Goal: Use online tool/utility: Use online tool/utility

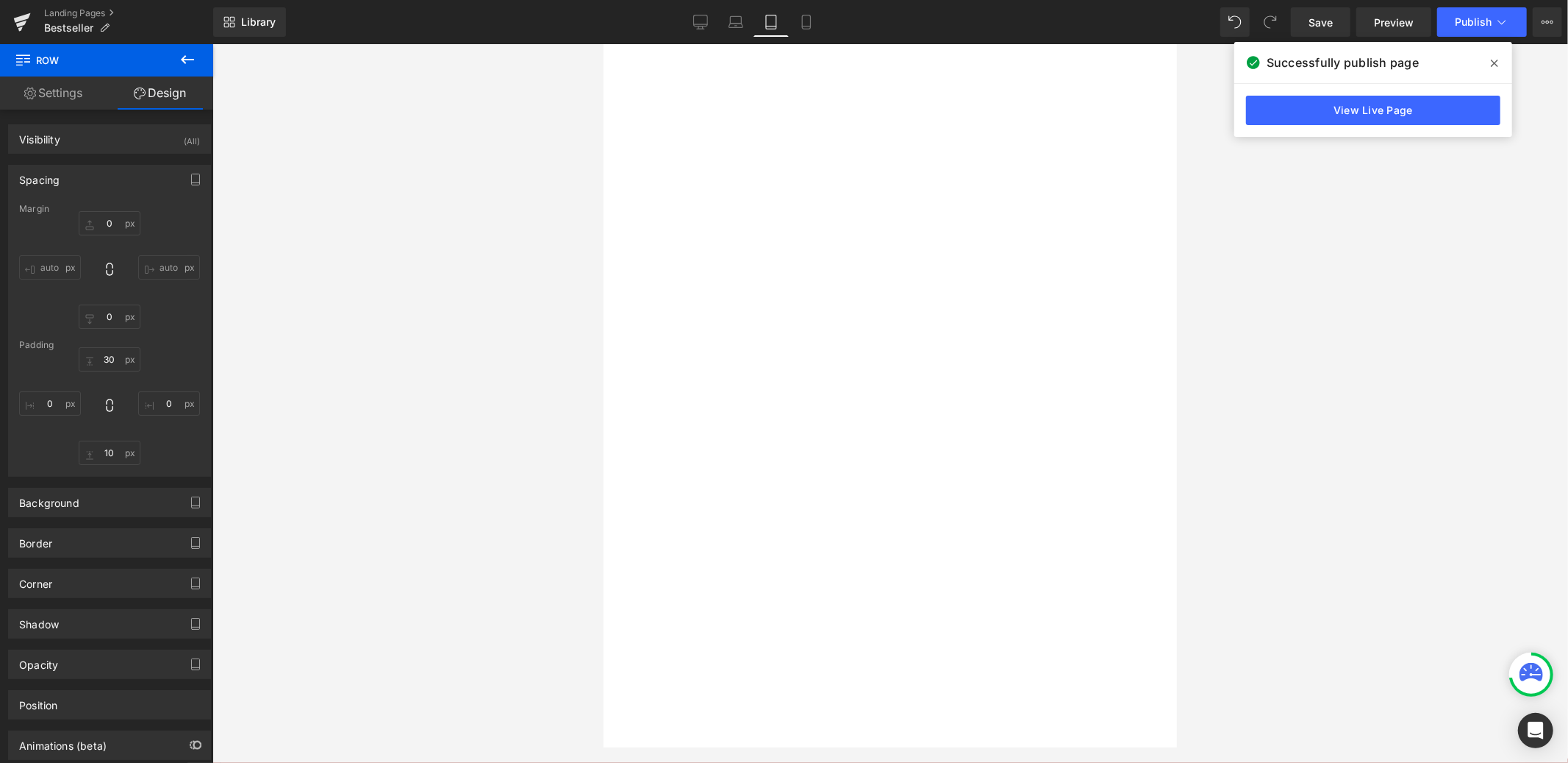
select select "Tiefgrau"
select select "Tiefblau"
select select "Weiß"
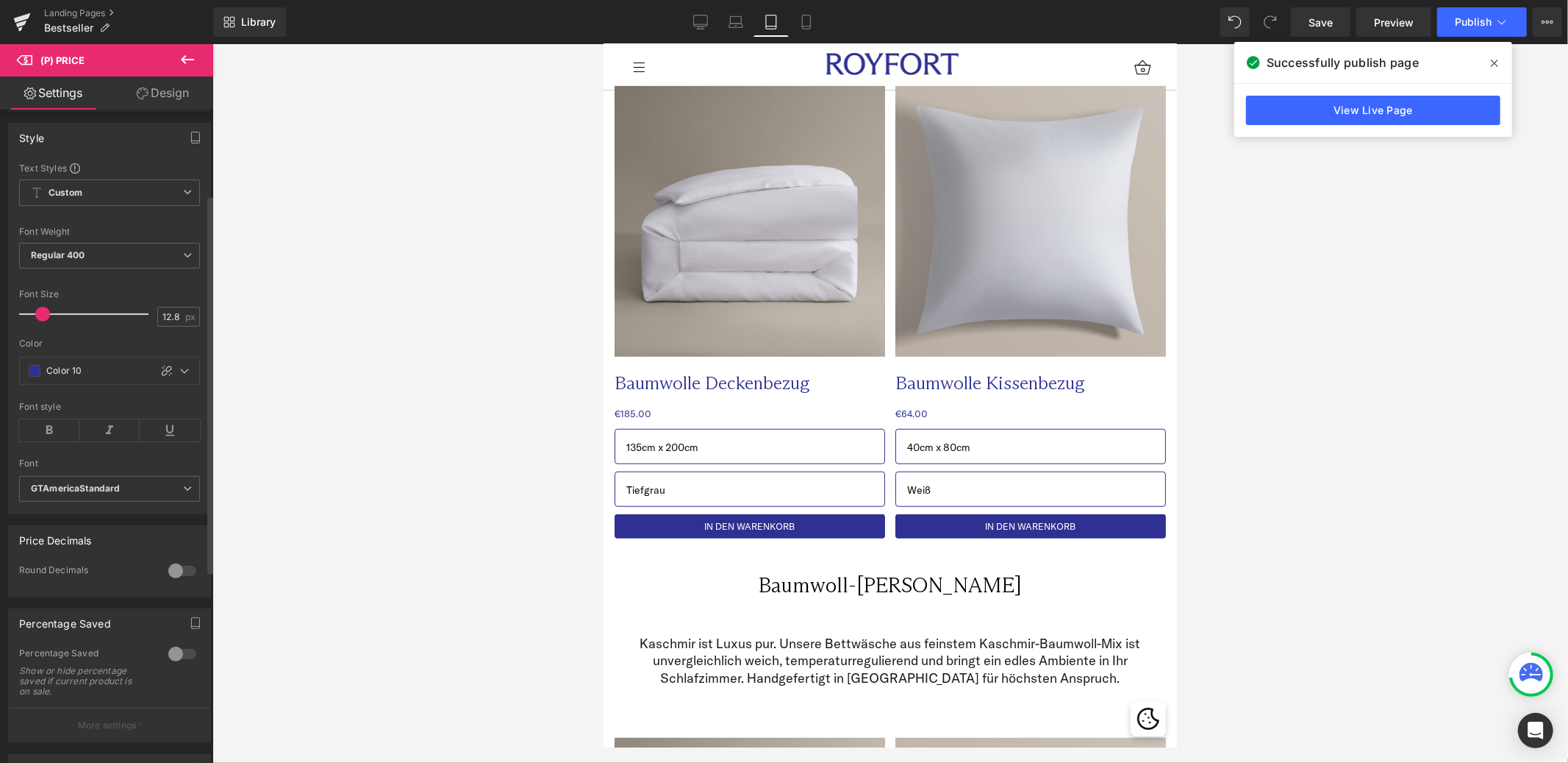
scroll to position [188, 0]
click at [179, 370] on icon at bounding box center [185, 365] width 12 height 12
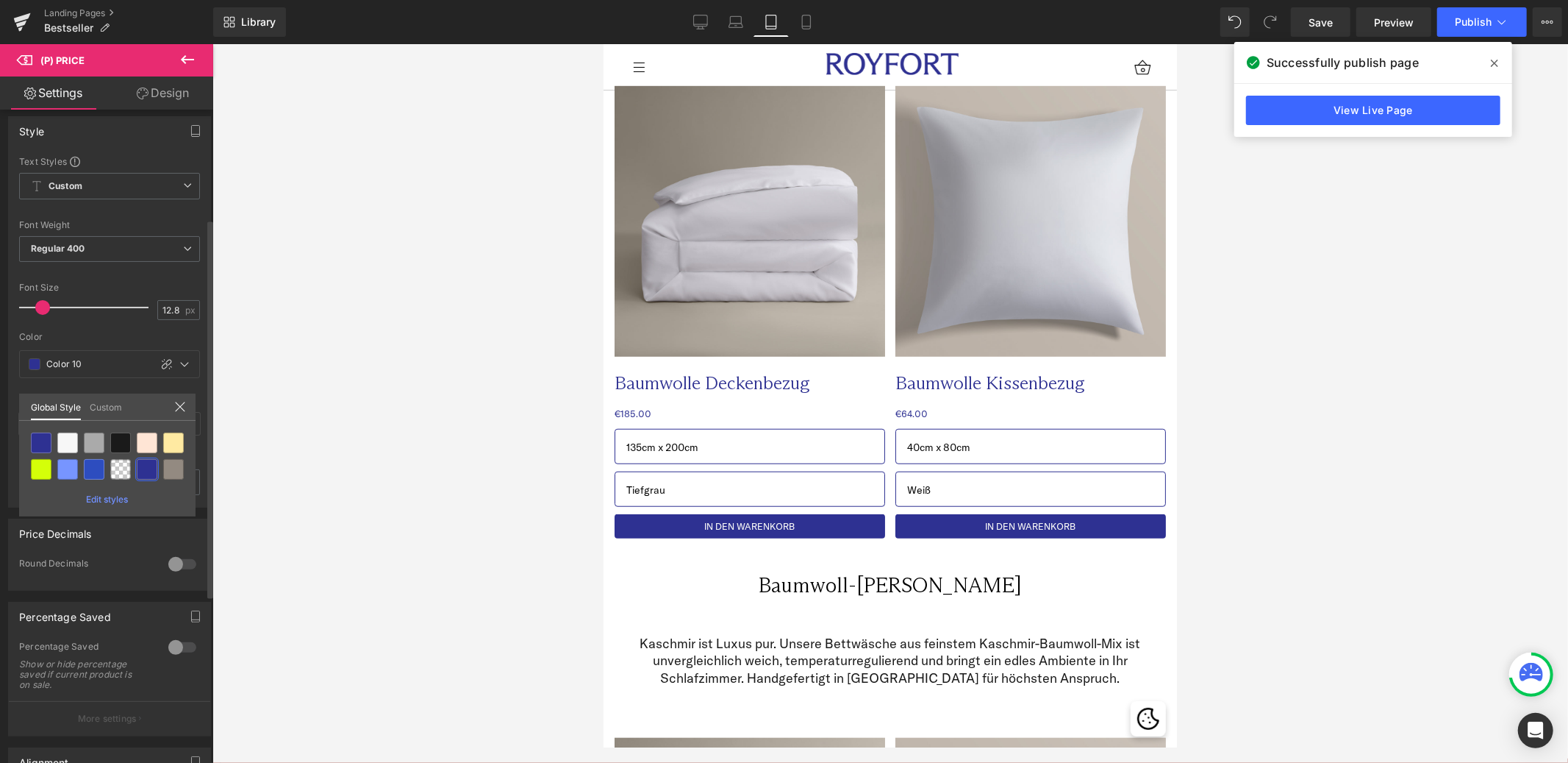
click at [116, 411] on link "Custom" at bounding box center [105, 406] width 32 height 25
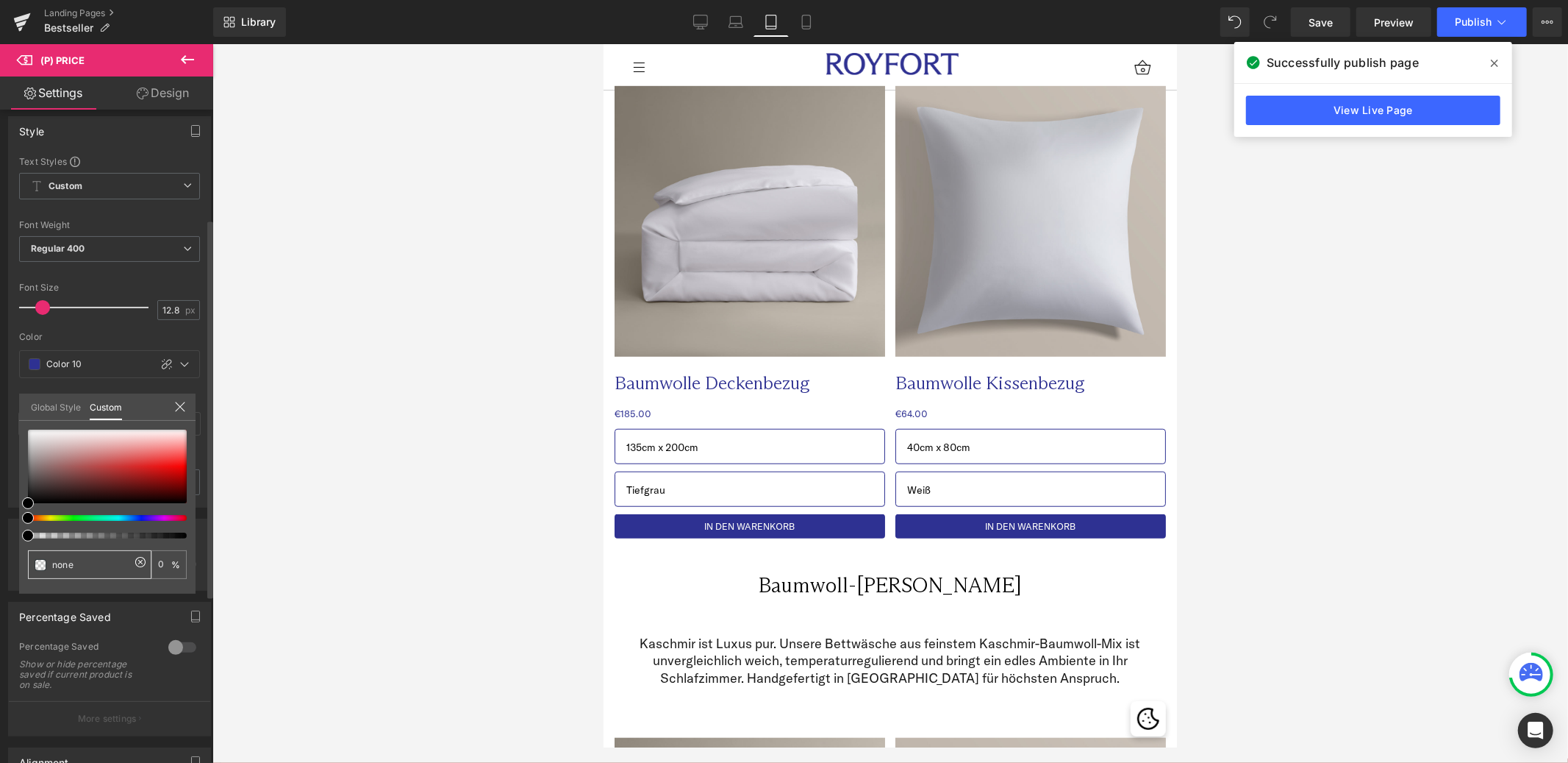
click at [113, 566] on input "none" at bounding box center [91, 565] width 78 height 16
click at [41, 564] on span at bounding box center [41, 565] width 12 height 12
type input "none"
type input "0"
click at [41, 564] on span at bounding box center [41, 565] width 12 height 12
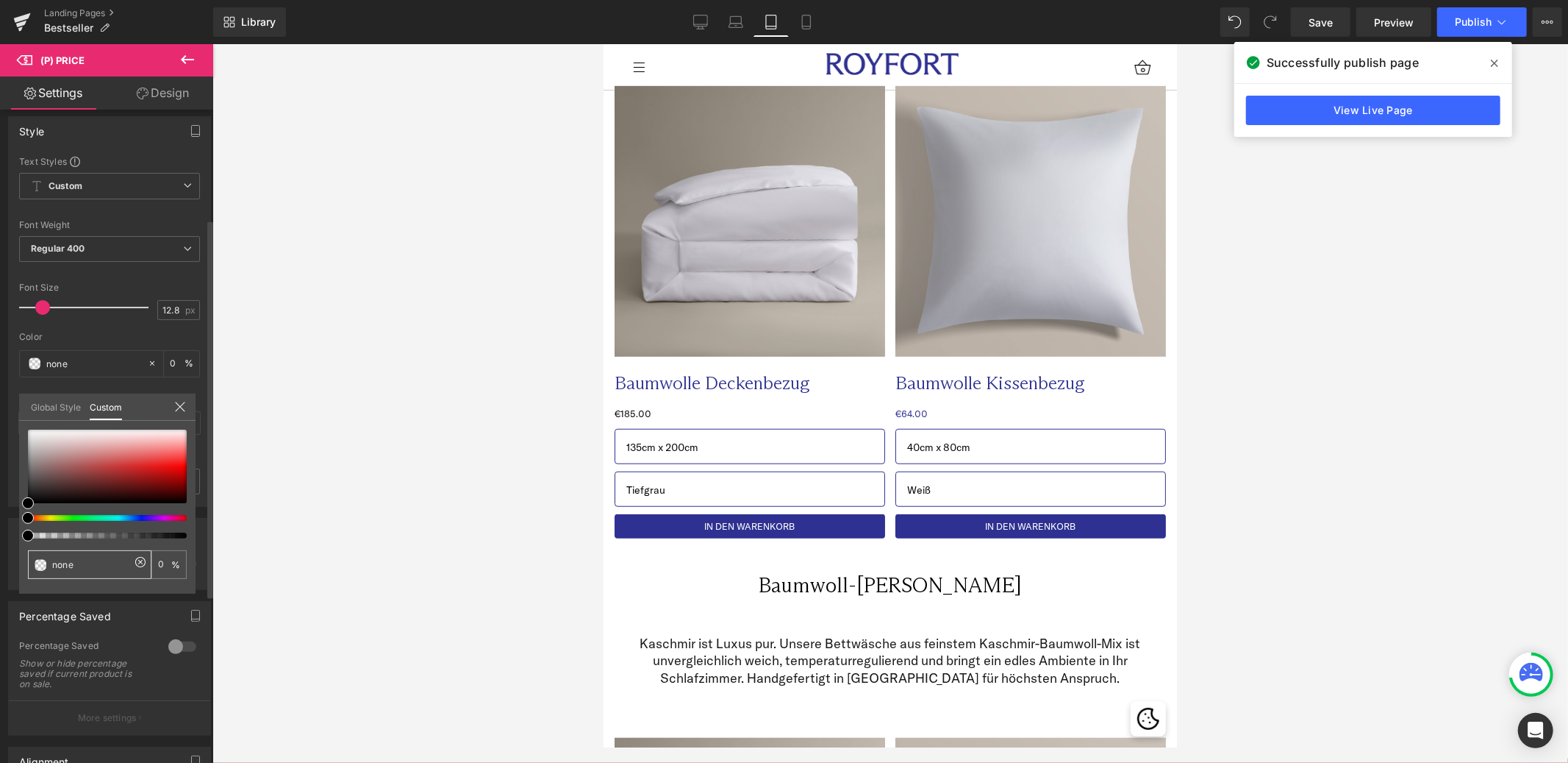
click at [41, 564] on span at bounding box center [41, 565] width 12 height 12
type input "#000000"
type input "100"
type input "#000000"
type input "100"
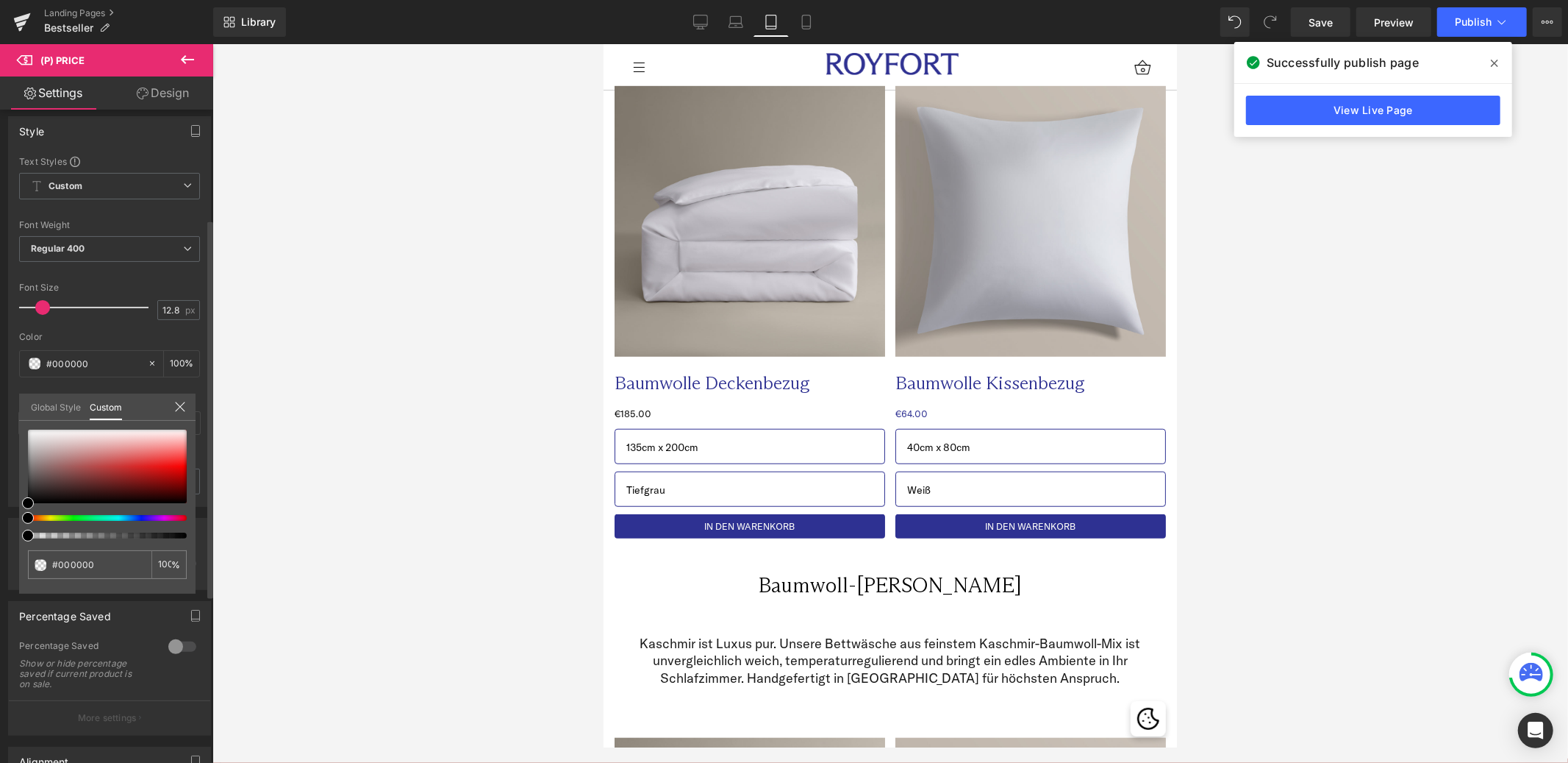
click at [56, 516] on div at bounding box center [101, 518] width 159 height 6
click at [69, 568] on input "#000000" at bounding box center [91, 565] width 78 height 16
click at [56, 517] on span at bounding box center [62, 518] width 12 height 12
type input "#020202"
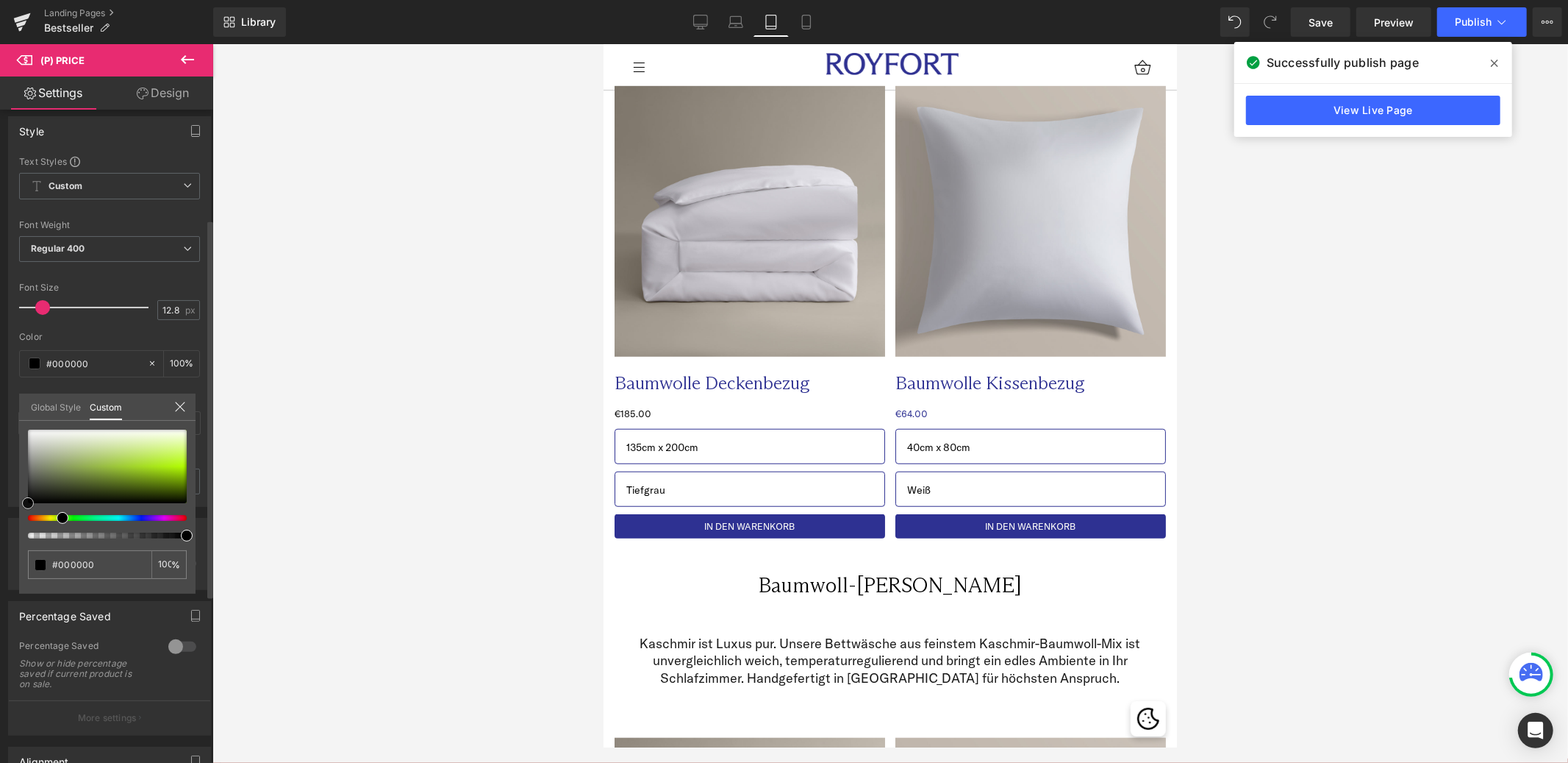
type input "#020202"
type input "#1b4a1b"
type input "#1c531c"
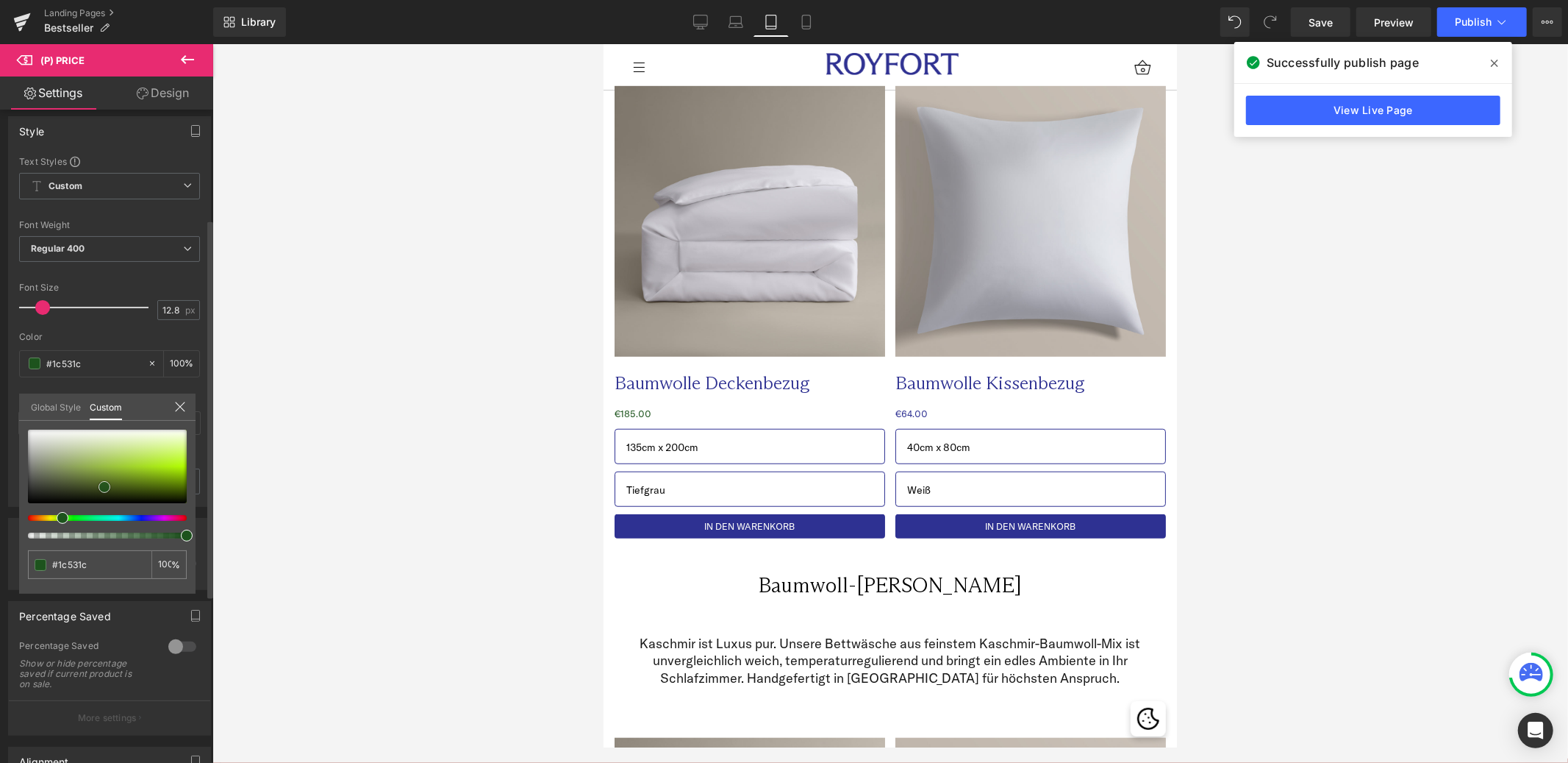
type input "#175417"
type input "#147514"
type input "#11c511"
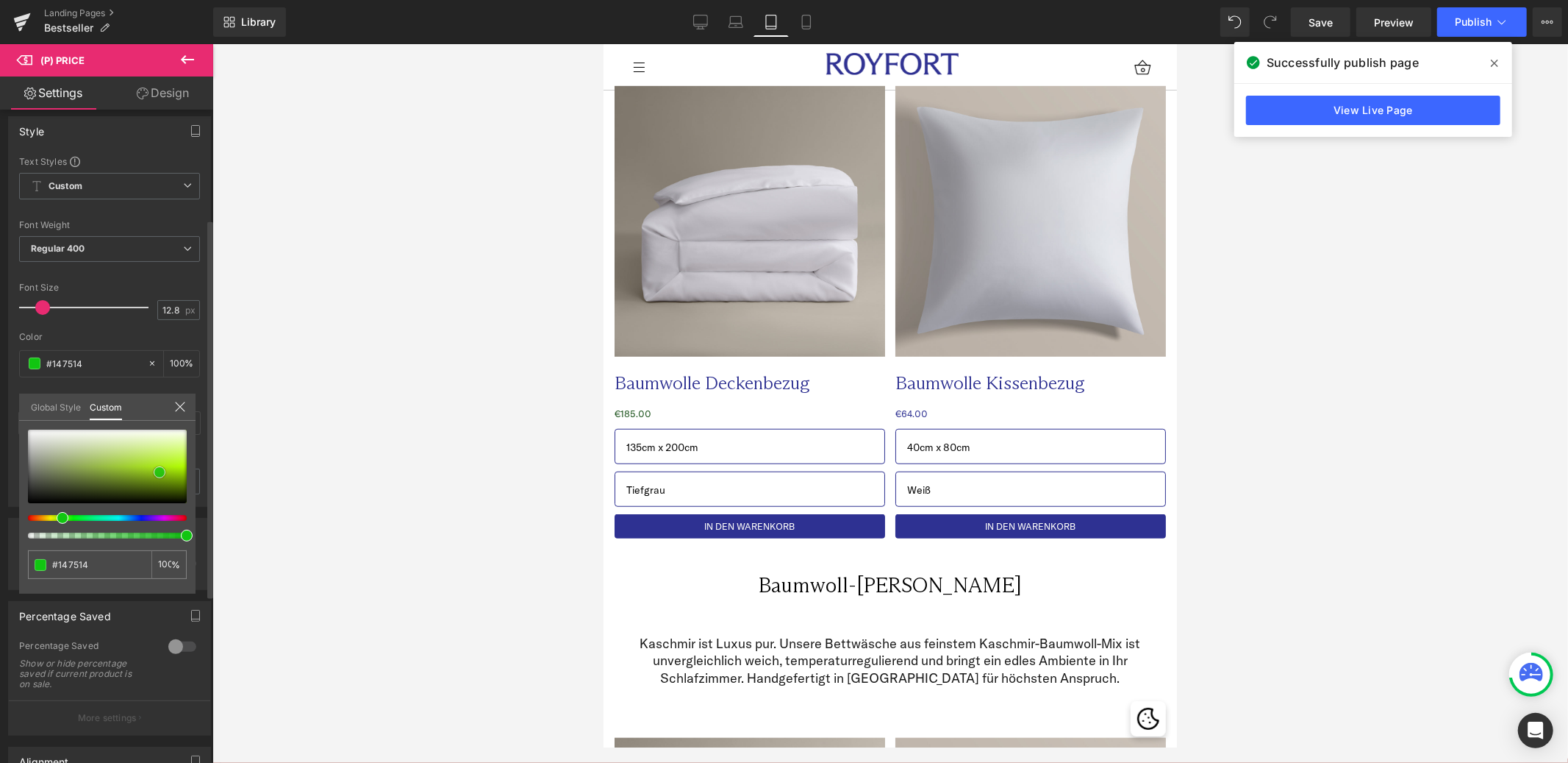
type input "#11c511"
type input "#0ee60e"
type input "#0dec0d"
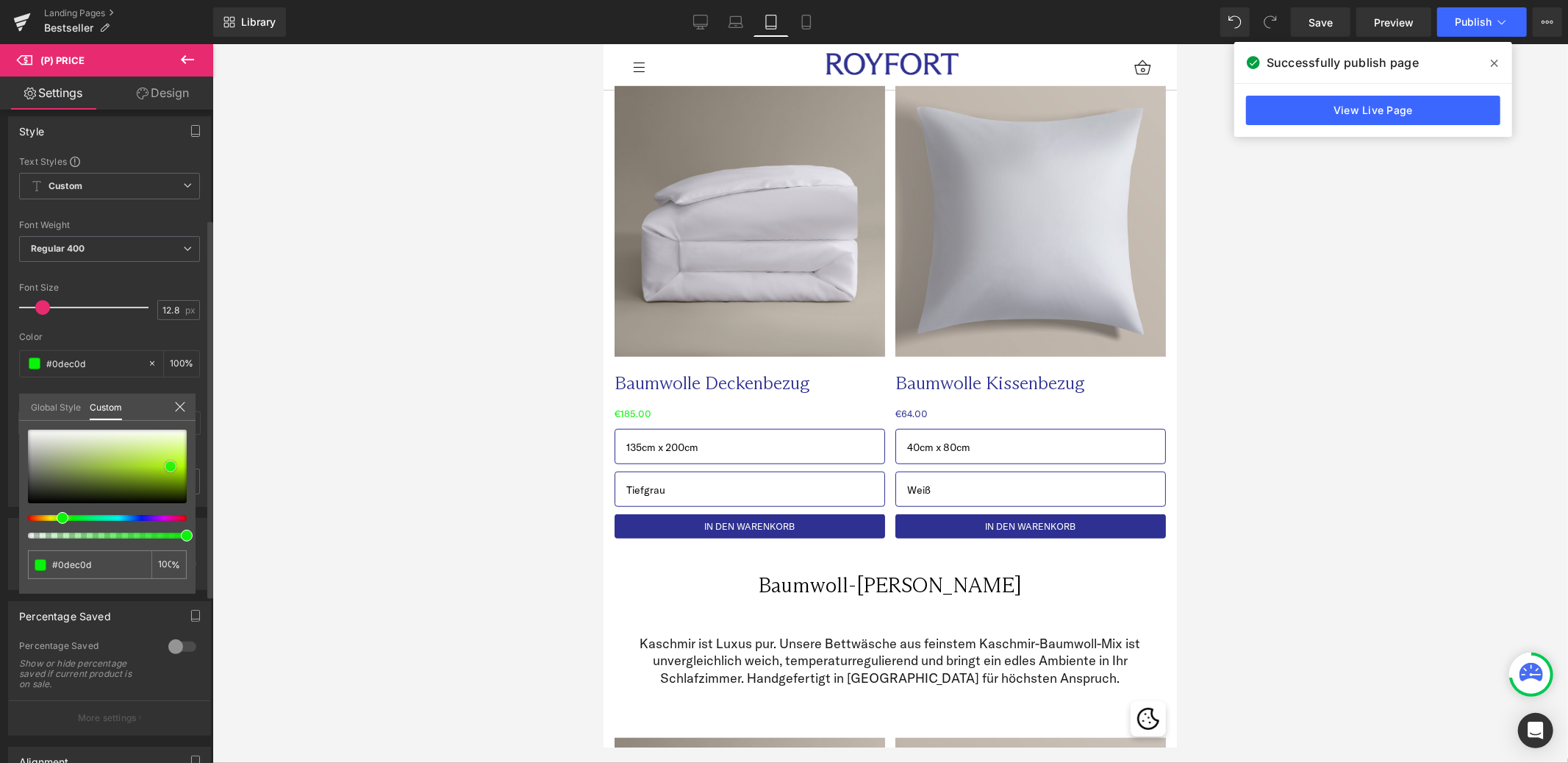
type input "#0cf20c"
type input "#0bf30b"
drag, startPoint x: 30, startPoint y: 501, endPoint x: 174, endPoint y: 464, distance: 148.7
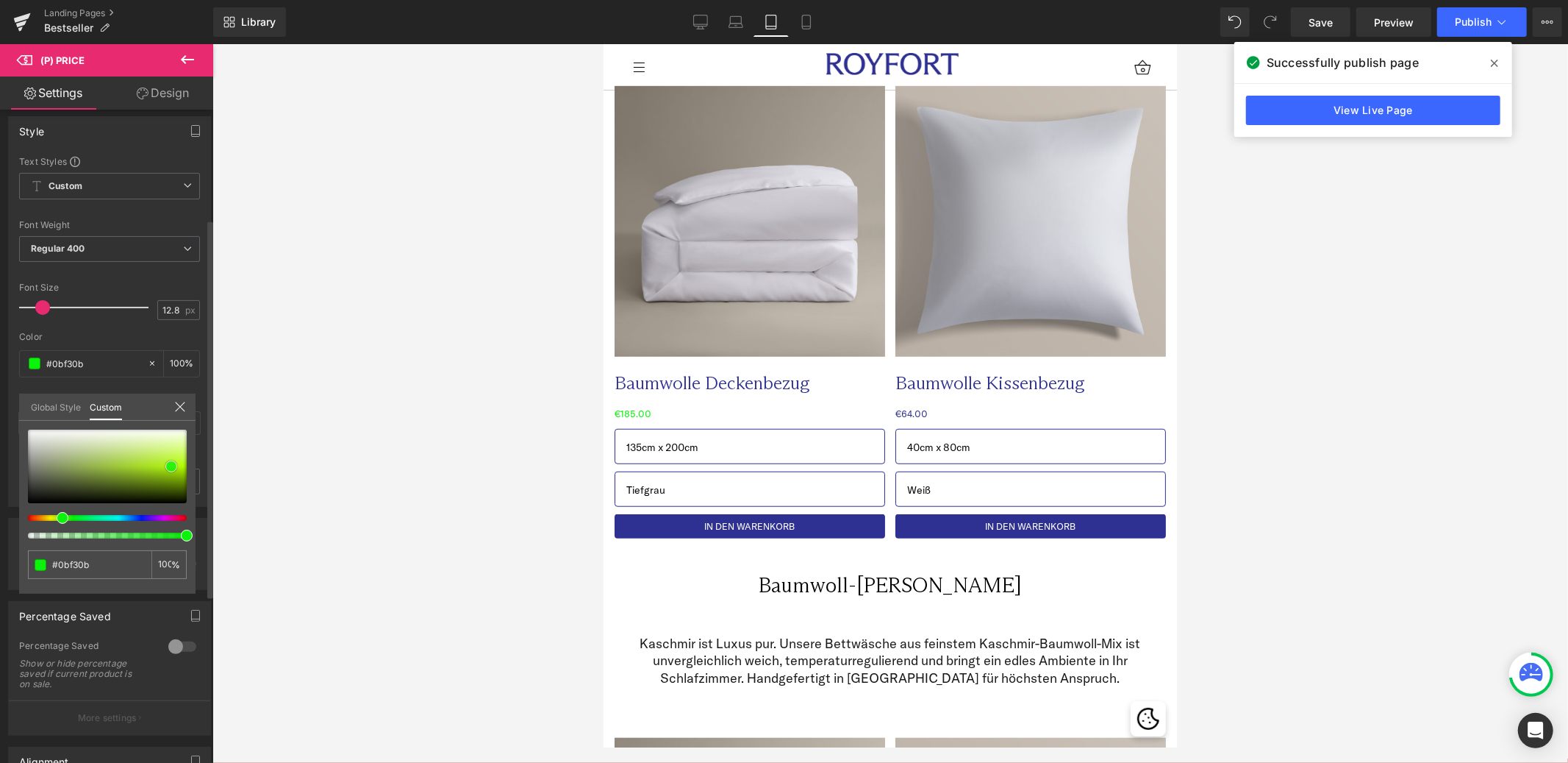
click at [174, 464] on span at bounding box center [171, 467] width 12 height 12
type input "#10f310"
type input "#44f344"
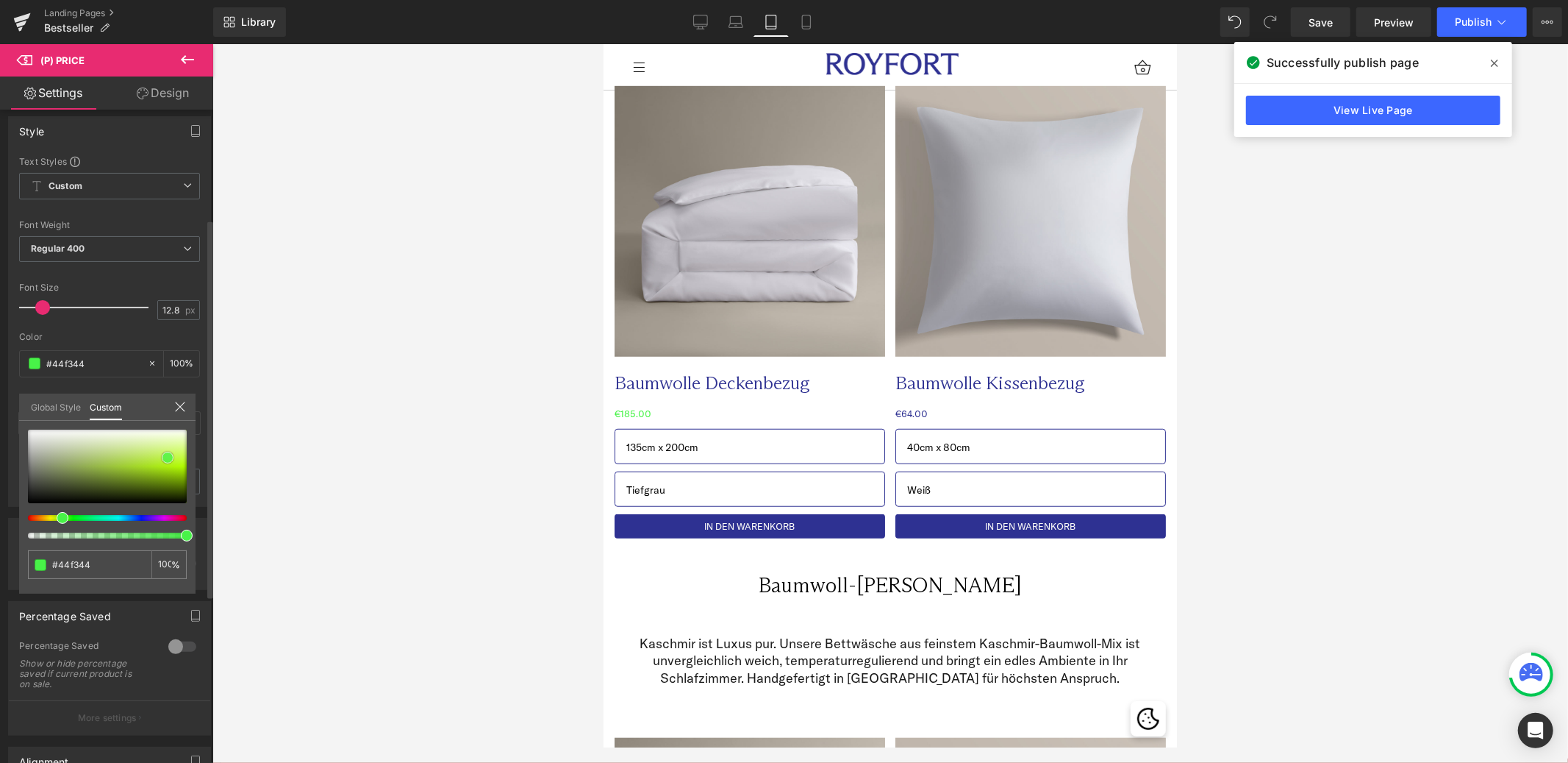
drag, startPoint x: 174, startPoint y: 464, endPoint x: 53, endPoint y: 513, distance: 130.5
click at [162, 452] on span at bounding box center [168, 458] width 12 height 12
click at [56, 513] on span at bounding box center [62, 518] width 12 height 12
type input "#62ee62"
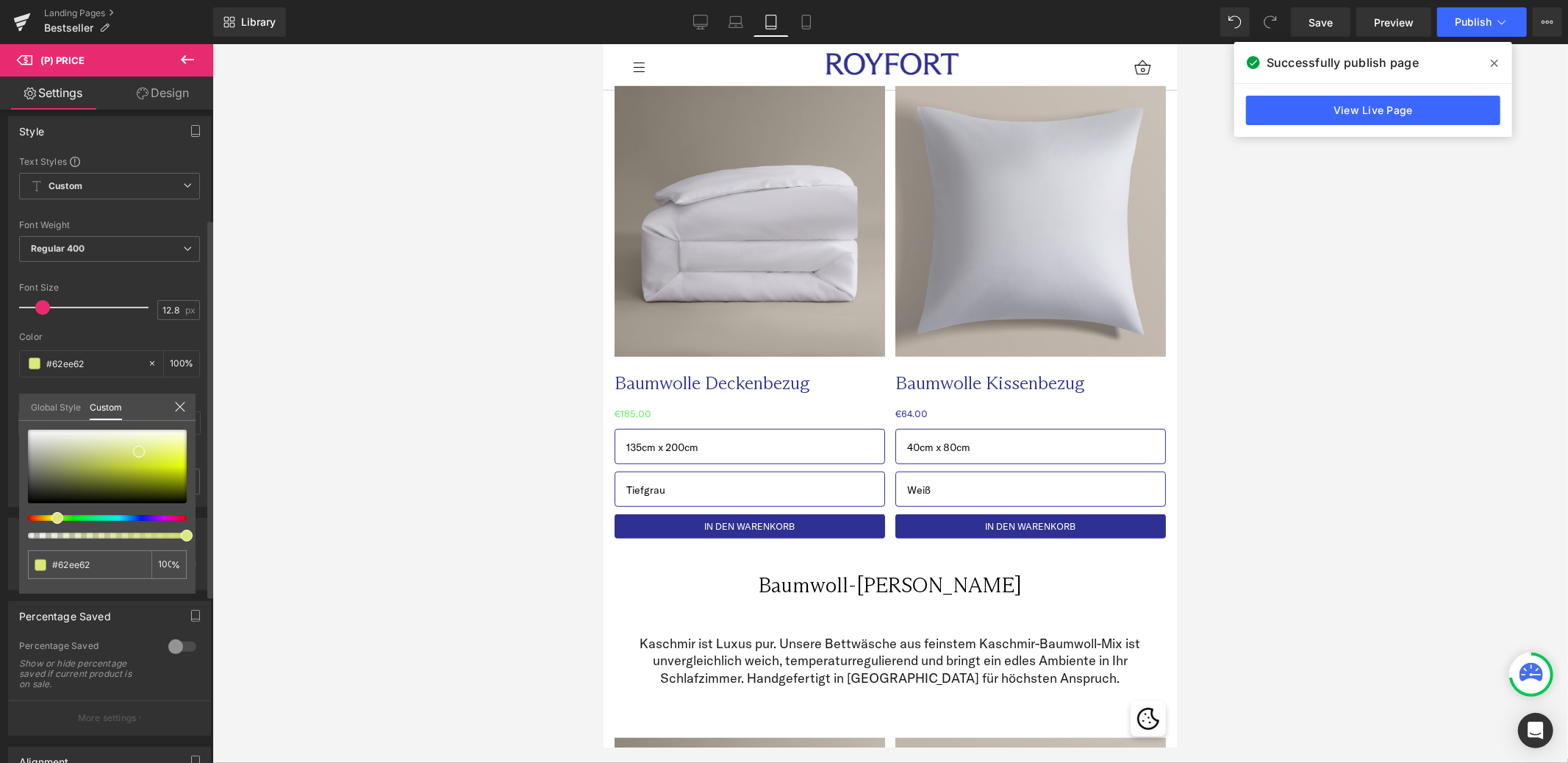
type input "#7ce87c"
type input "#c7e87c"
type input "#cbe87c"
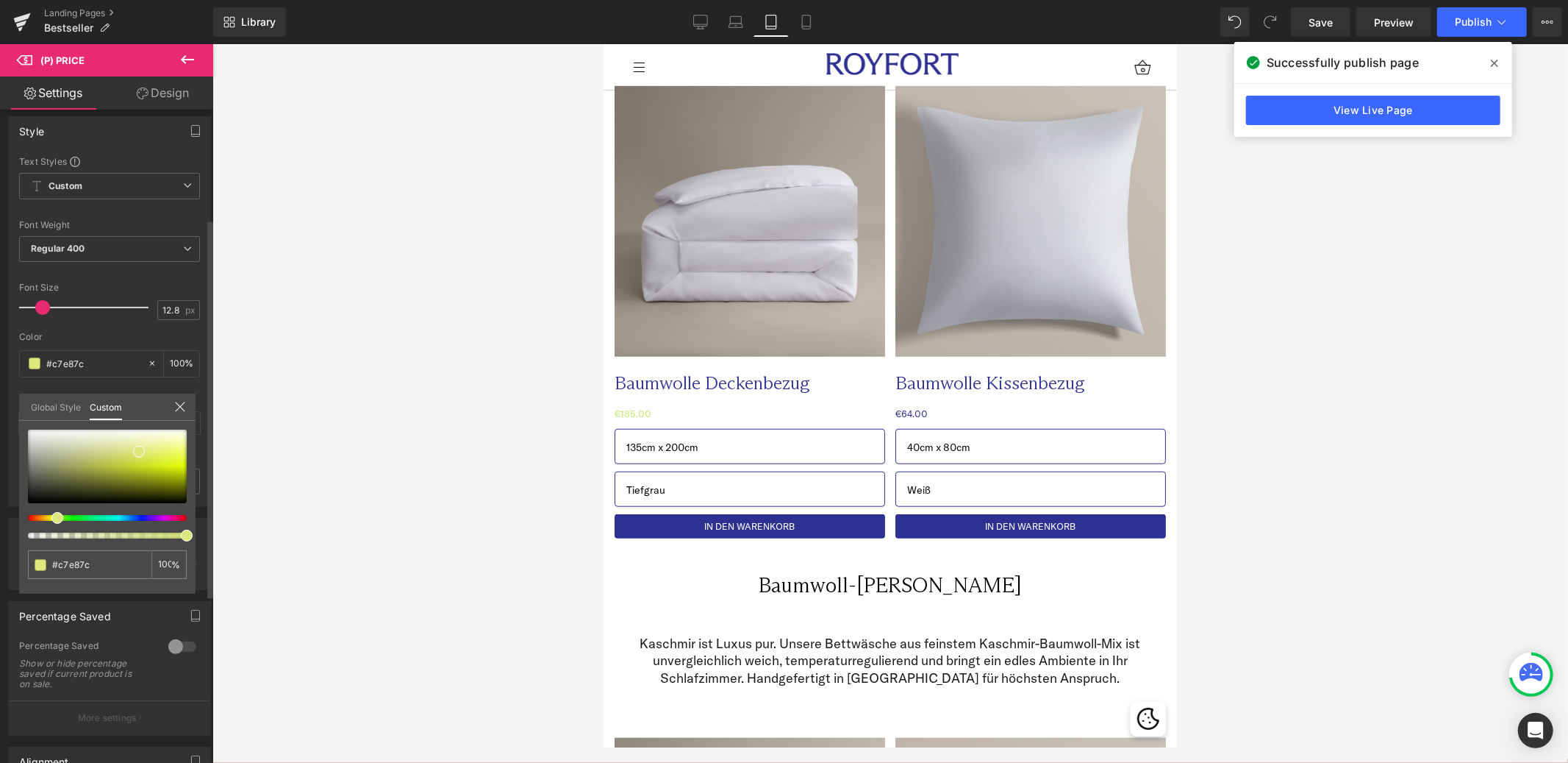
type input "#cbe87c"
type input "#cfe87c"
type input "#d0e87c"
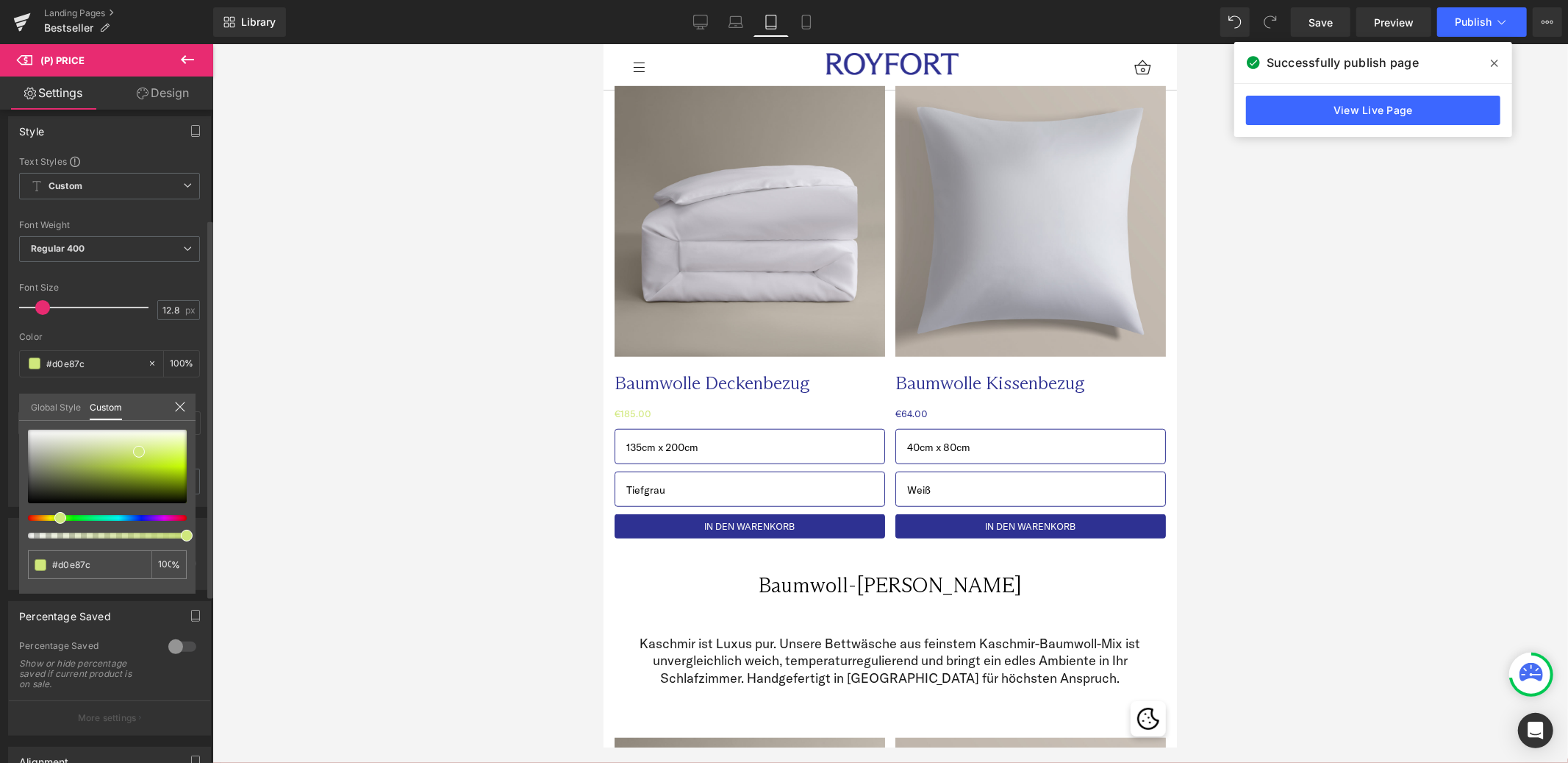
type input "#d4e87c"
type input "#dde87c"
type input "#e2e87c"
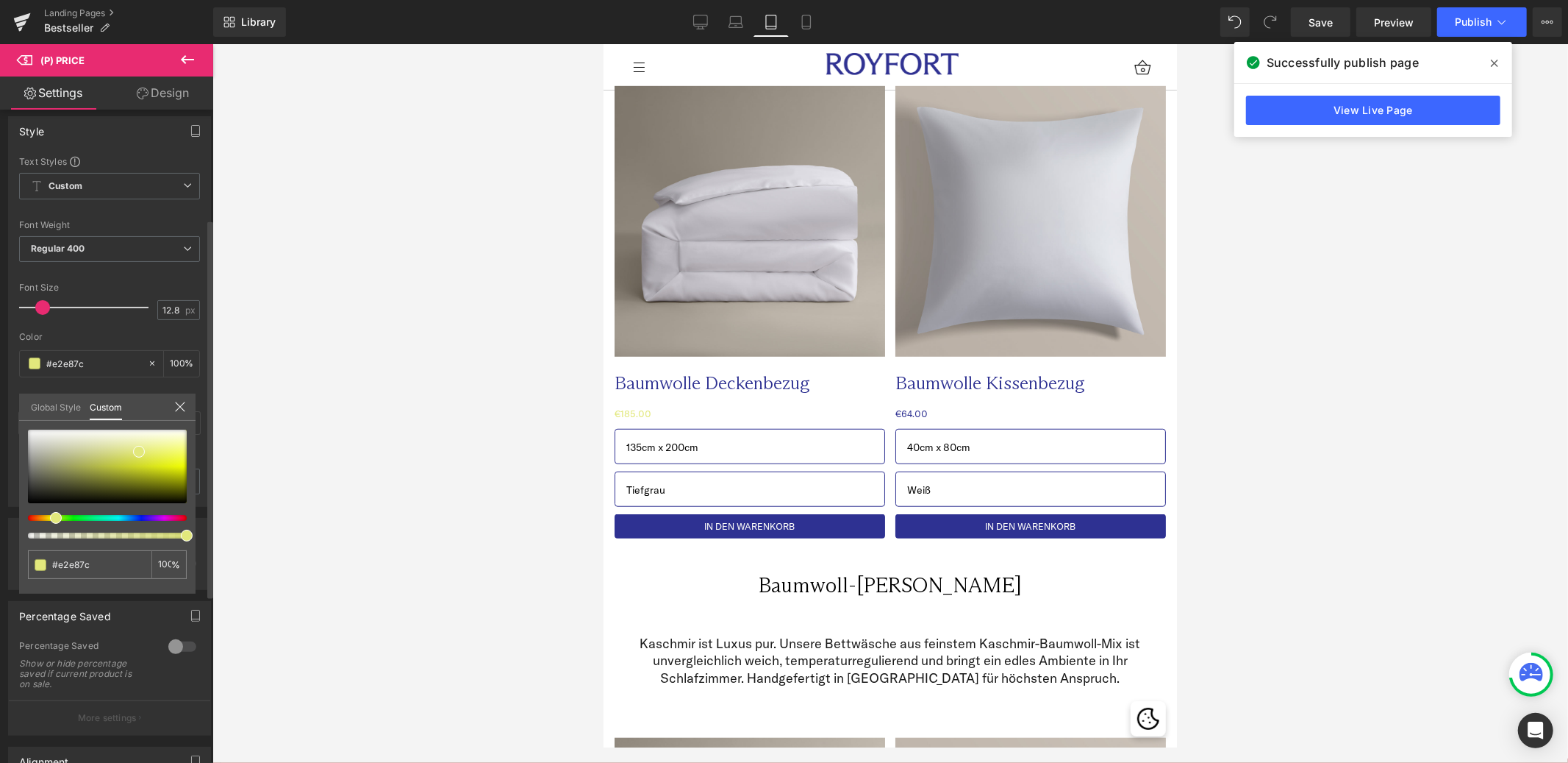
drag, startPoint x: 54, startPoint y: 516, endPoint x: 77, endPoint y: 504, distance: 25.9
click at [48, 516] on div at bounding box center [101, 518] width 159 height 6
drag, startPoint x: 92, startPoint y: 566, endPoint x: 59, endPoint y: 565, distance: 33.0
click at [59, 565] on input "#e2e87c" at bounding box center [91, 565] width 78 height 16
paste input "FFEF9D01"
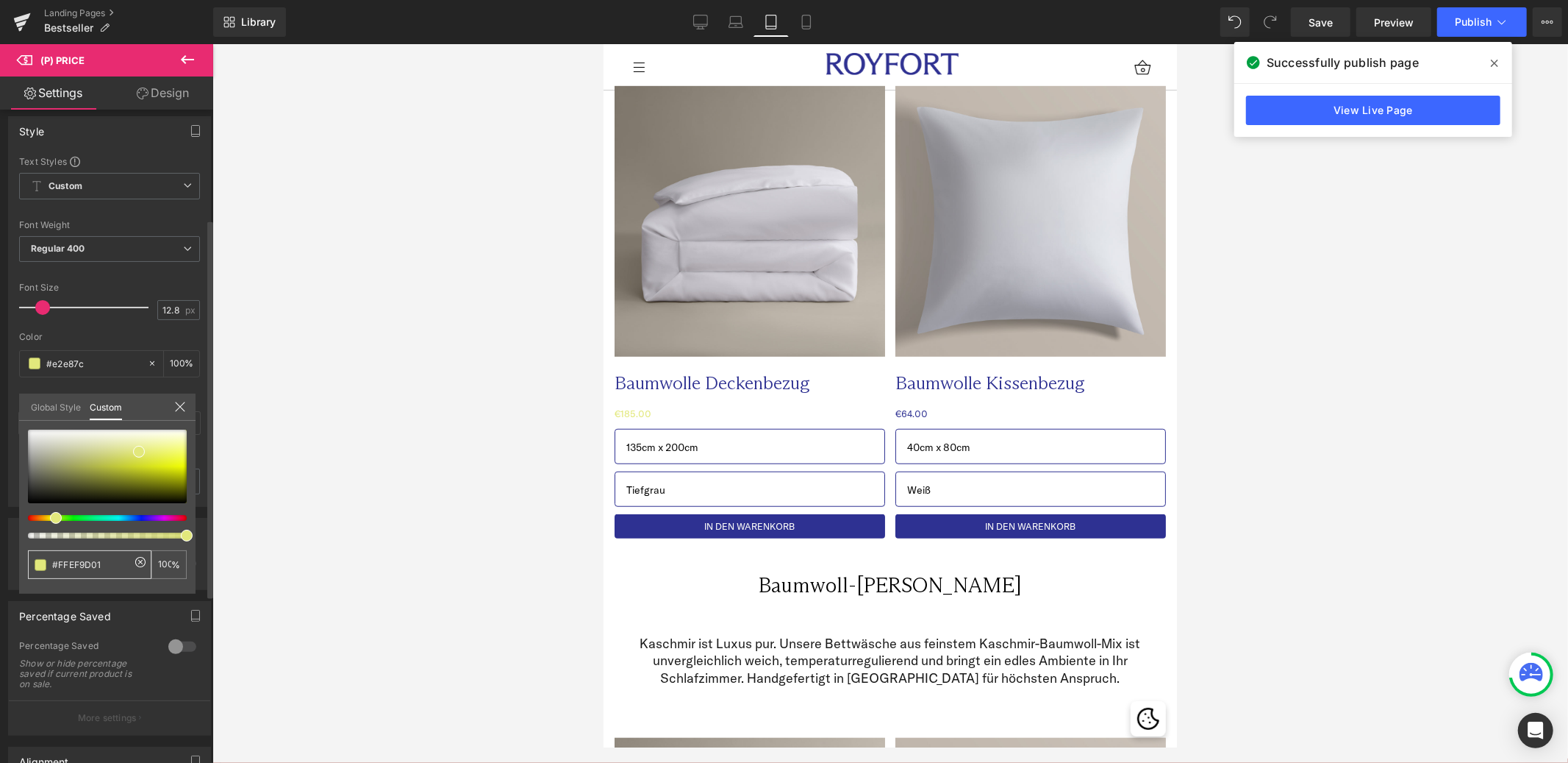
type input "#FFEF9D01"
type input "0"
click at [121, 587] on div "#FFEF9D01 0 %" at bounding box center [107, 512] width 177 height 164
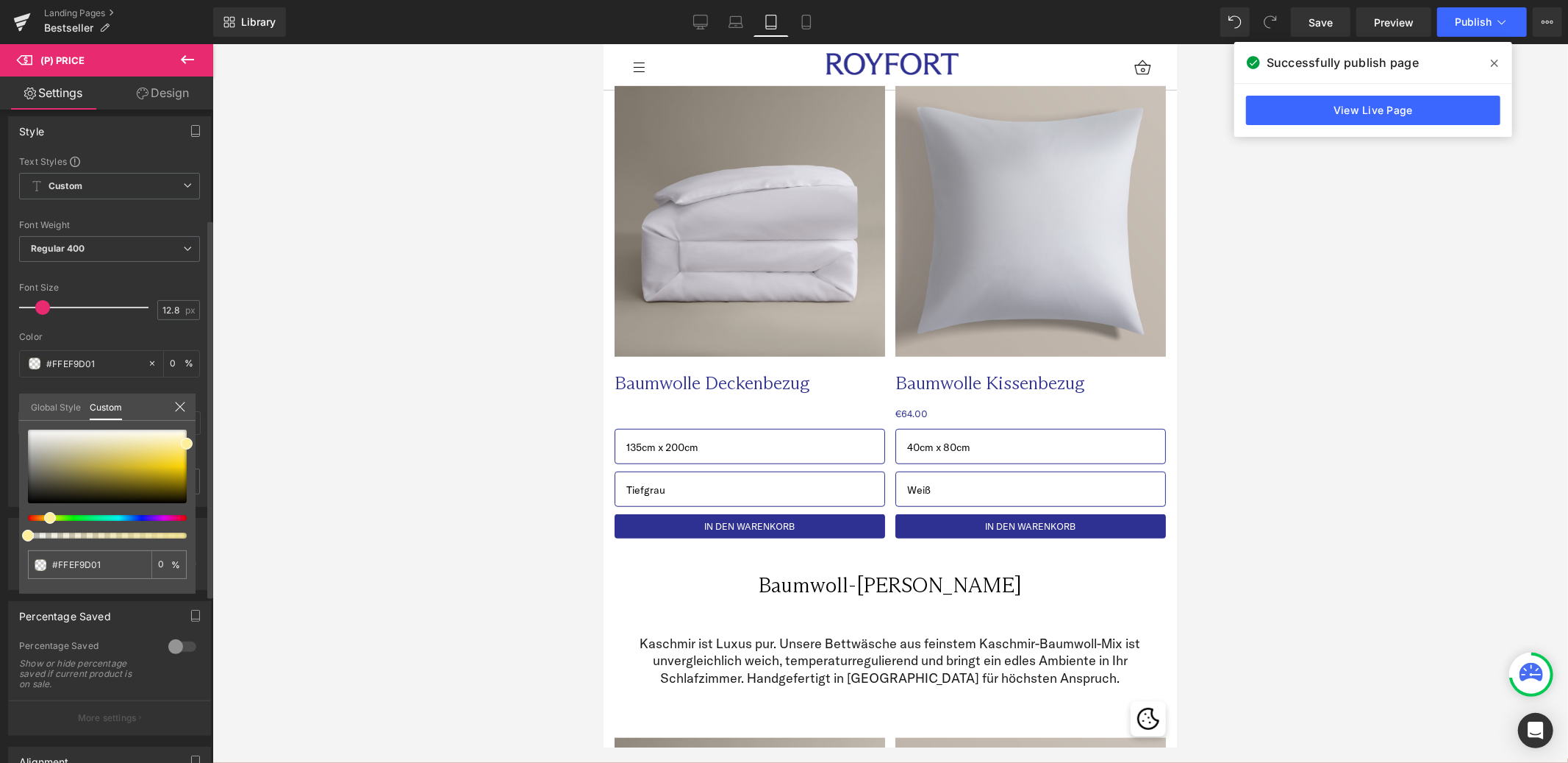
type input "#ffef9d"
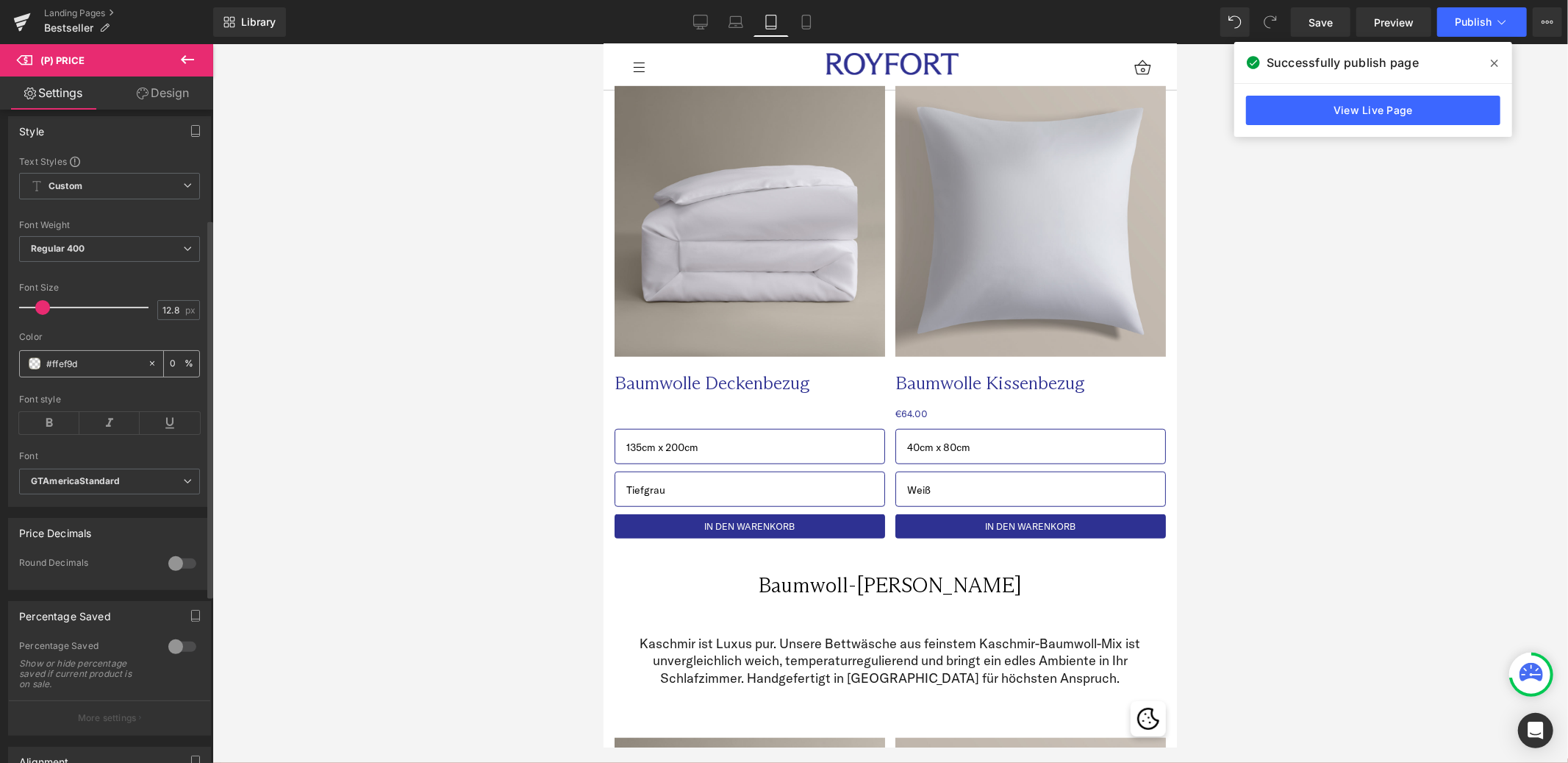
click at [39, 369] on span at bounding box center [35, 364] width 12 height 12
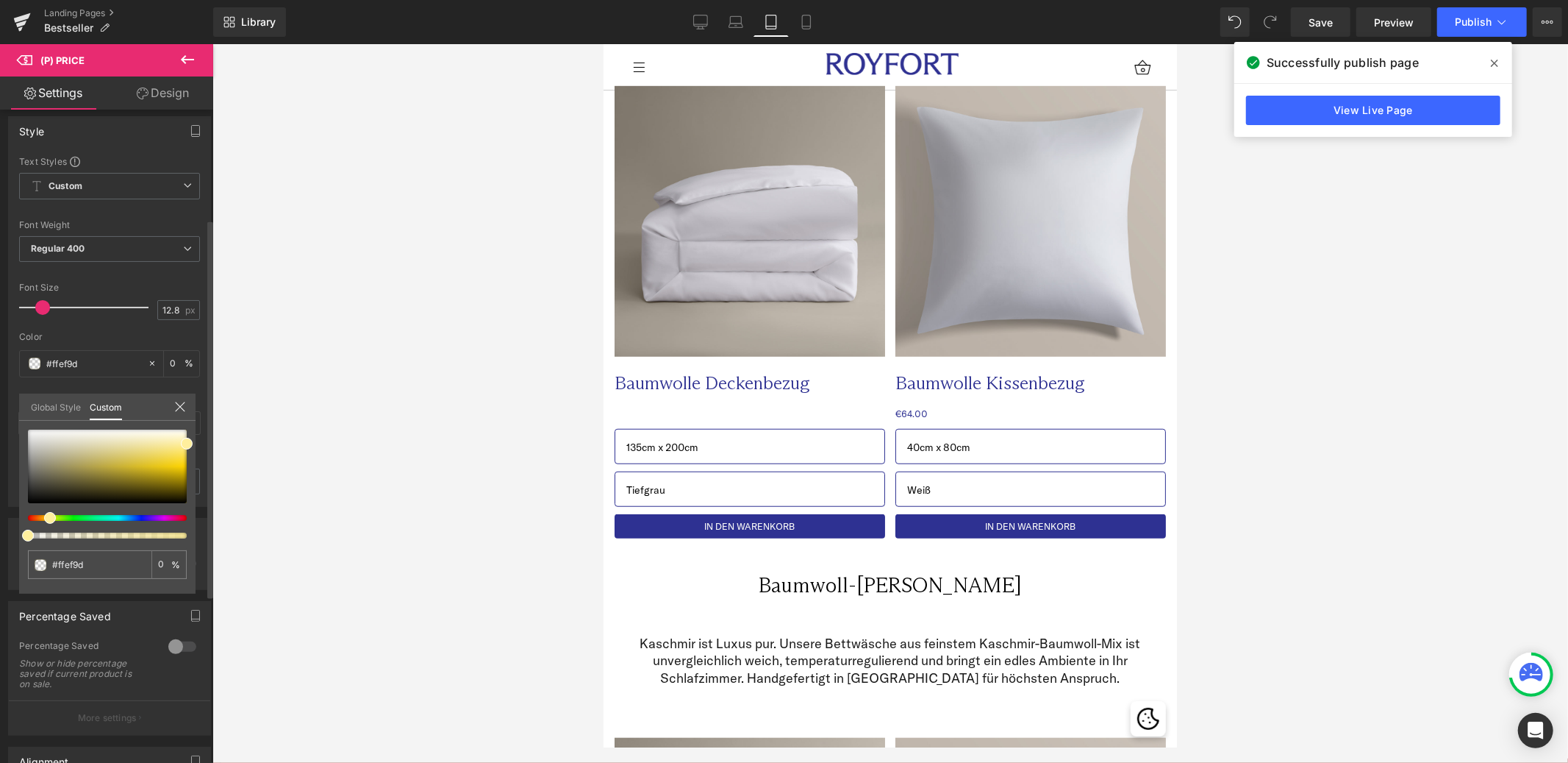
drag, startPoint x: 23, startPoint y: 537, endPoint x: 194, endPoint y: 532, distance: 171.1
click at [198, 507] on div "Style Text Styles Custom HEADING Heading 1 Heading 2 Heading 3 Heading 4 Headin…" at bounding box center [110, 306] width 220 height 401
type input "3"
type input "100"
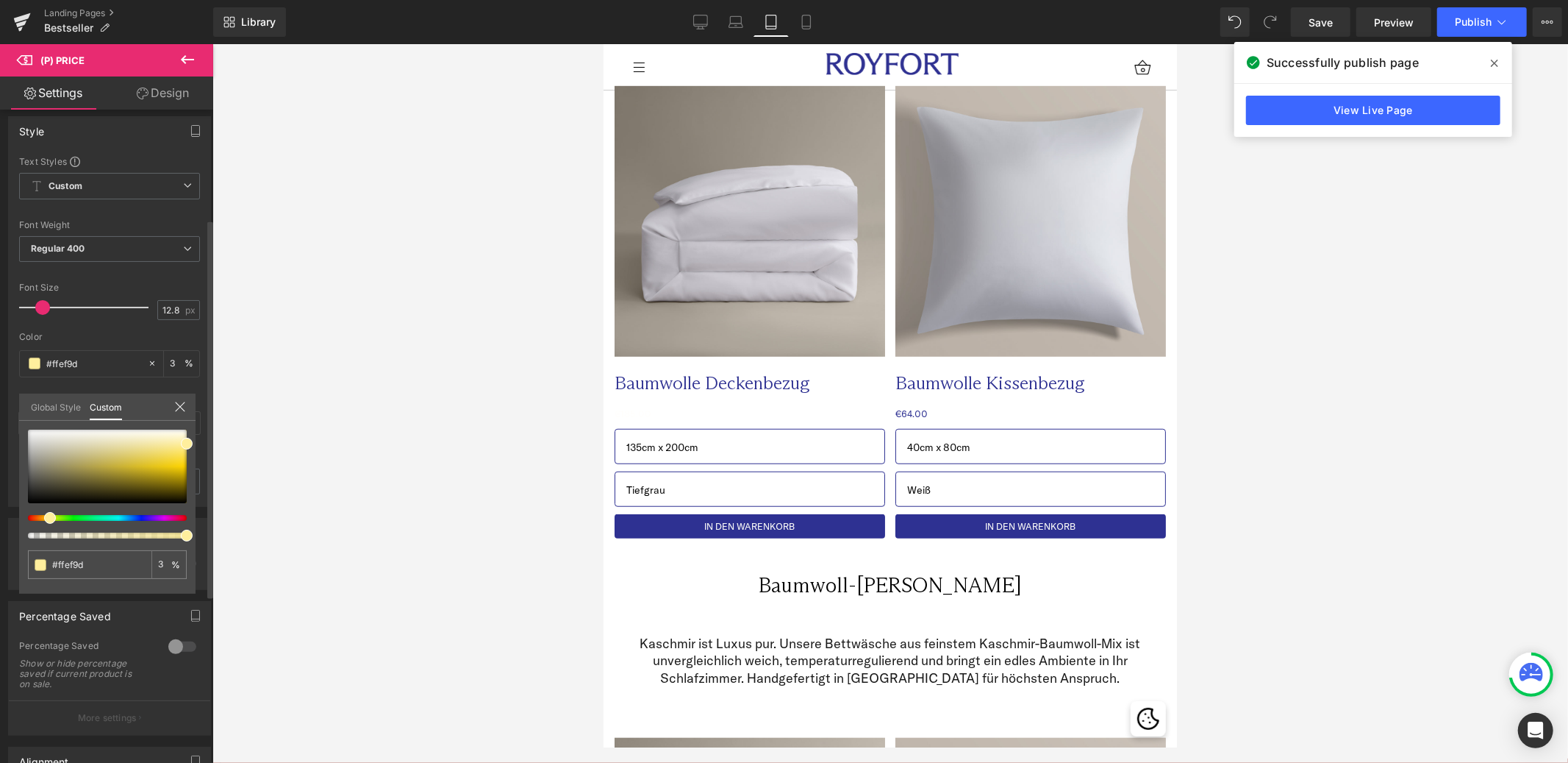
type input "100"
type input "#ffee99"
type input "#ffe875"
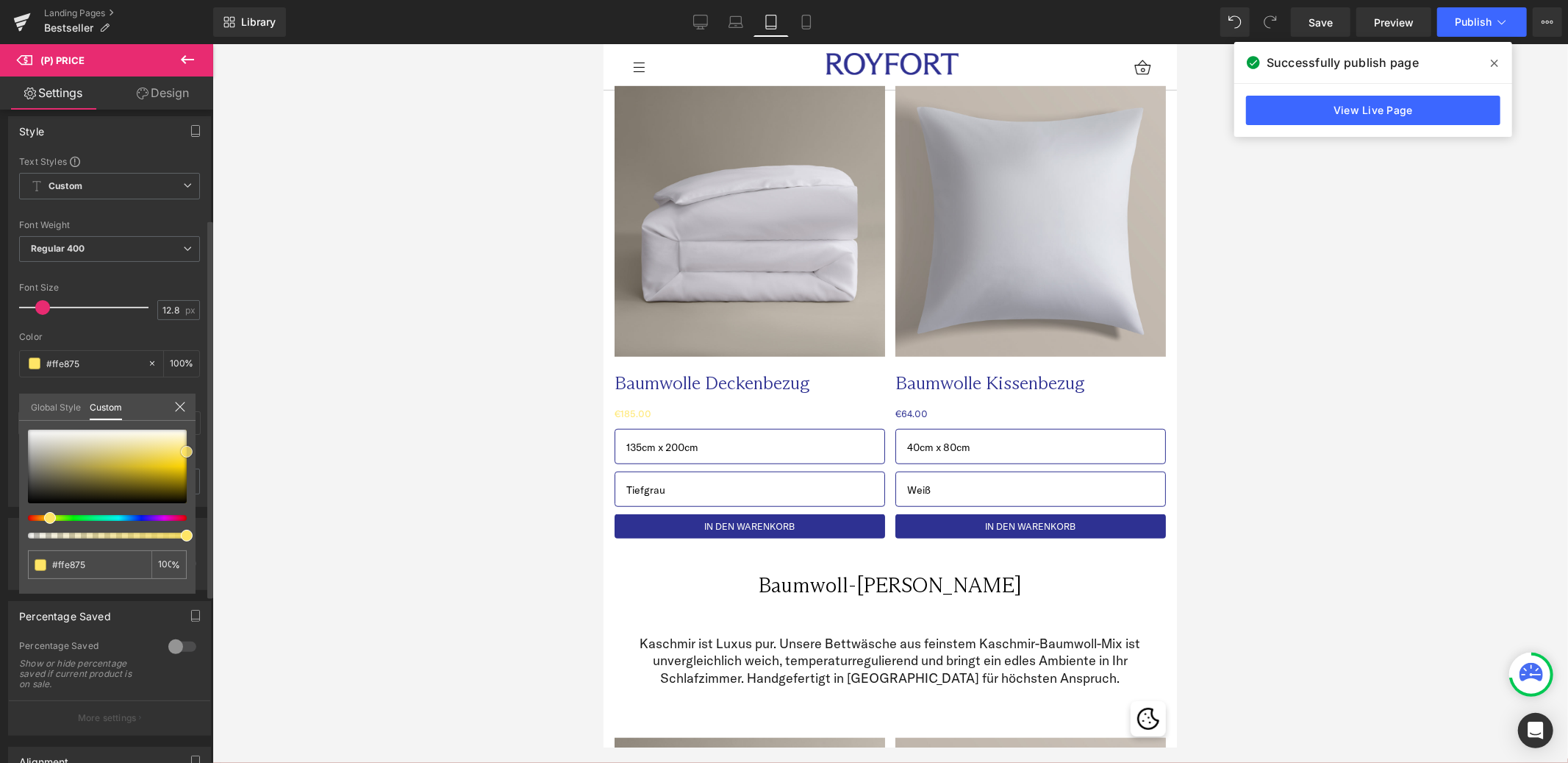
type input "#ffe566"
type input "#ffe35b"
type input "#fee256"
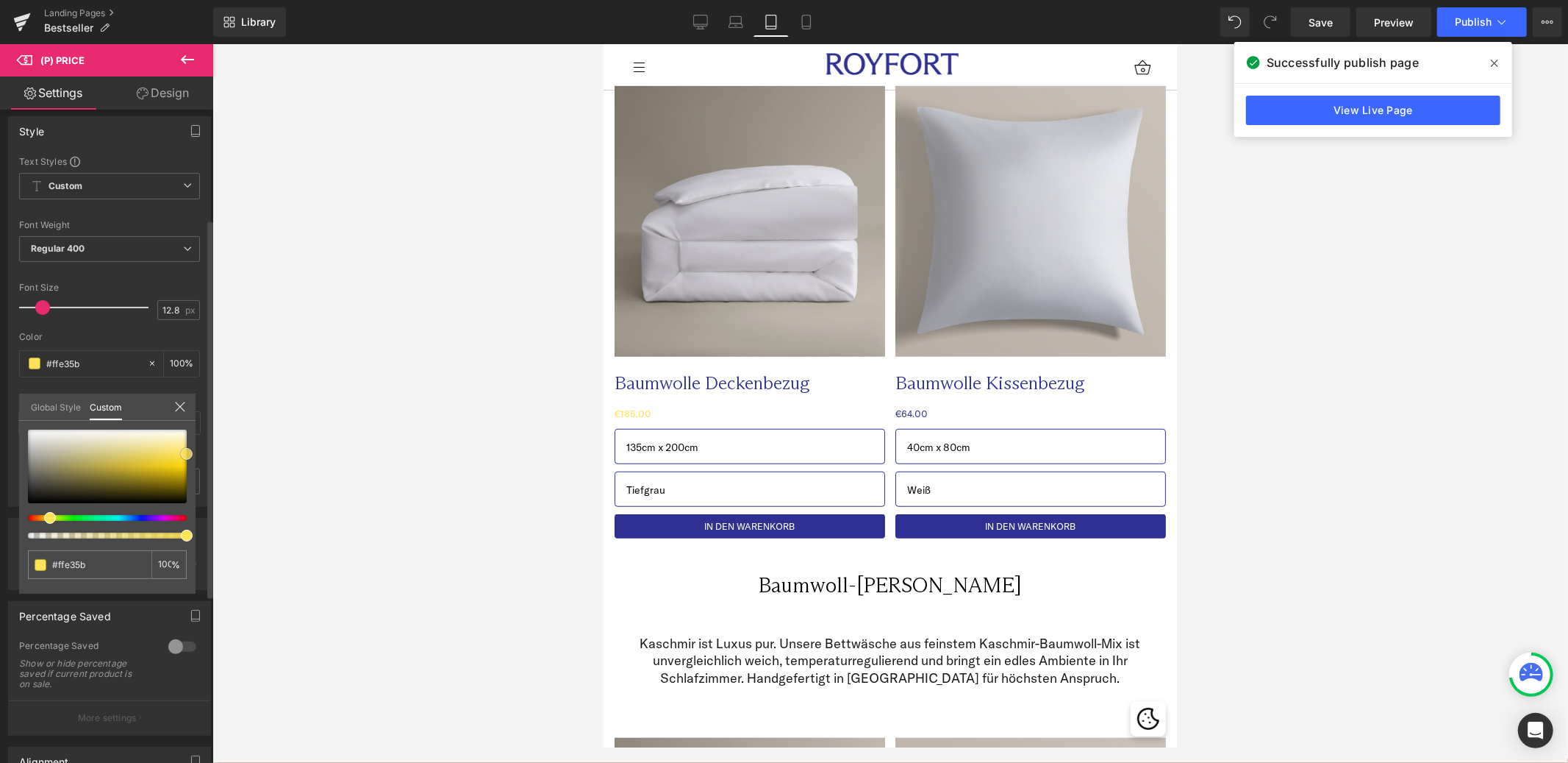
type input "#fee256"
type input "#fee152"
type input "#fee14c"
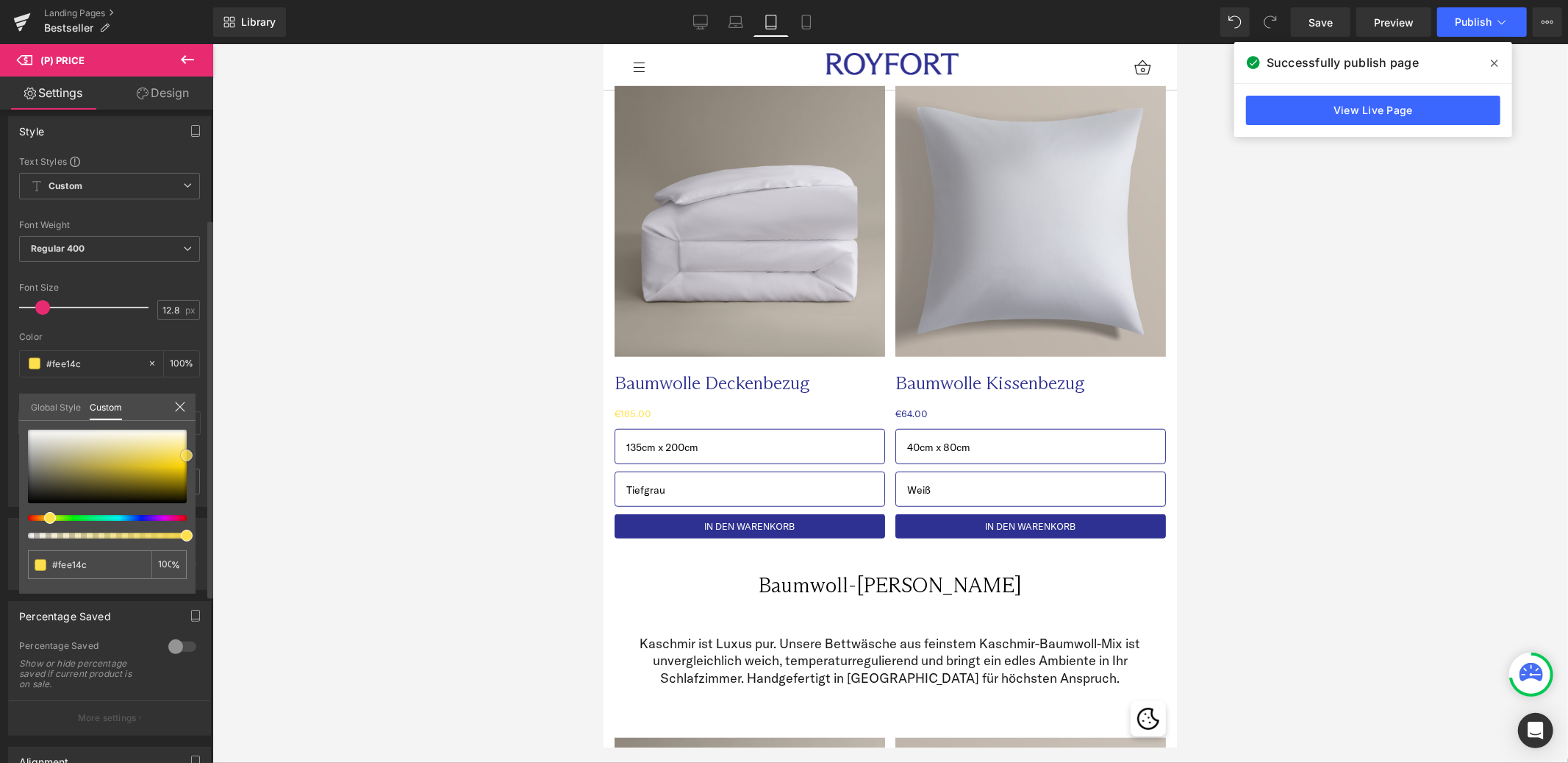
type input "#fede43"
type input "#fede3e"
type input "#fedd38"
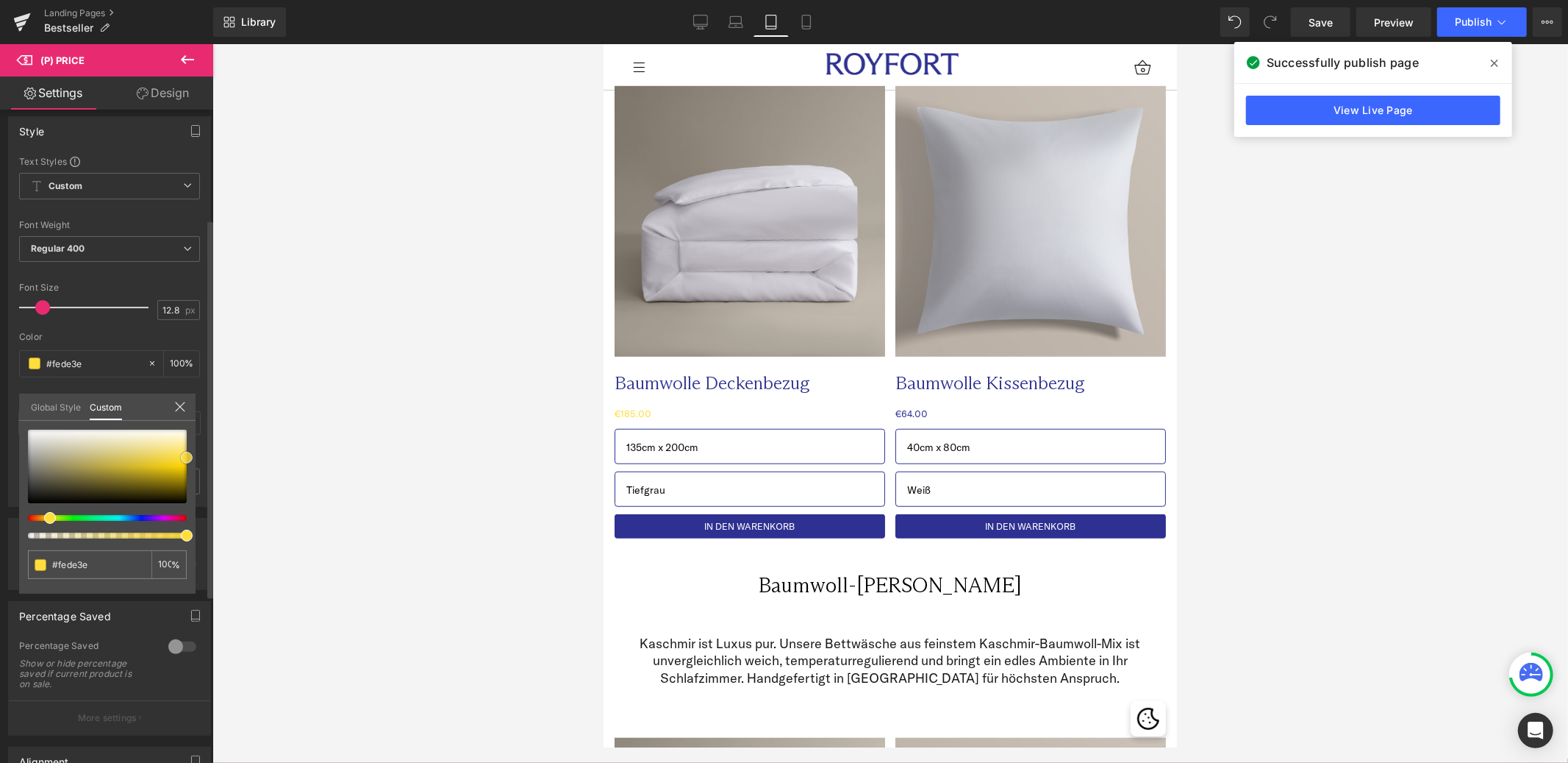
type input "#fedd38"
type input "#fddc34"
type input "#ffdd33"
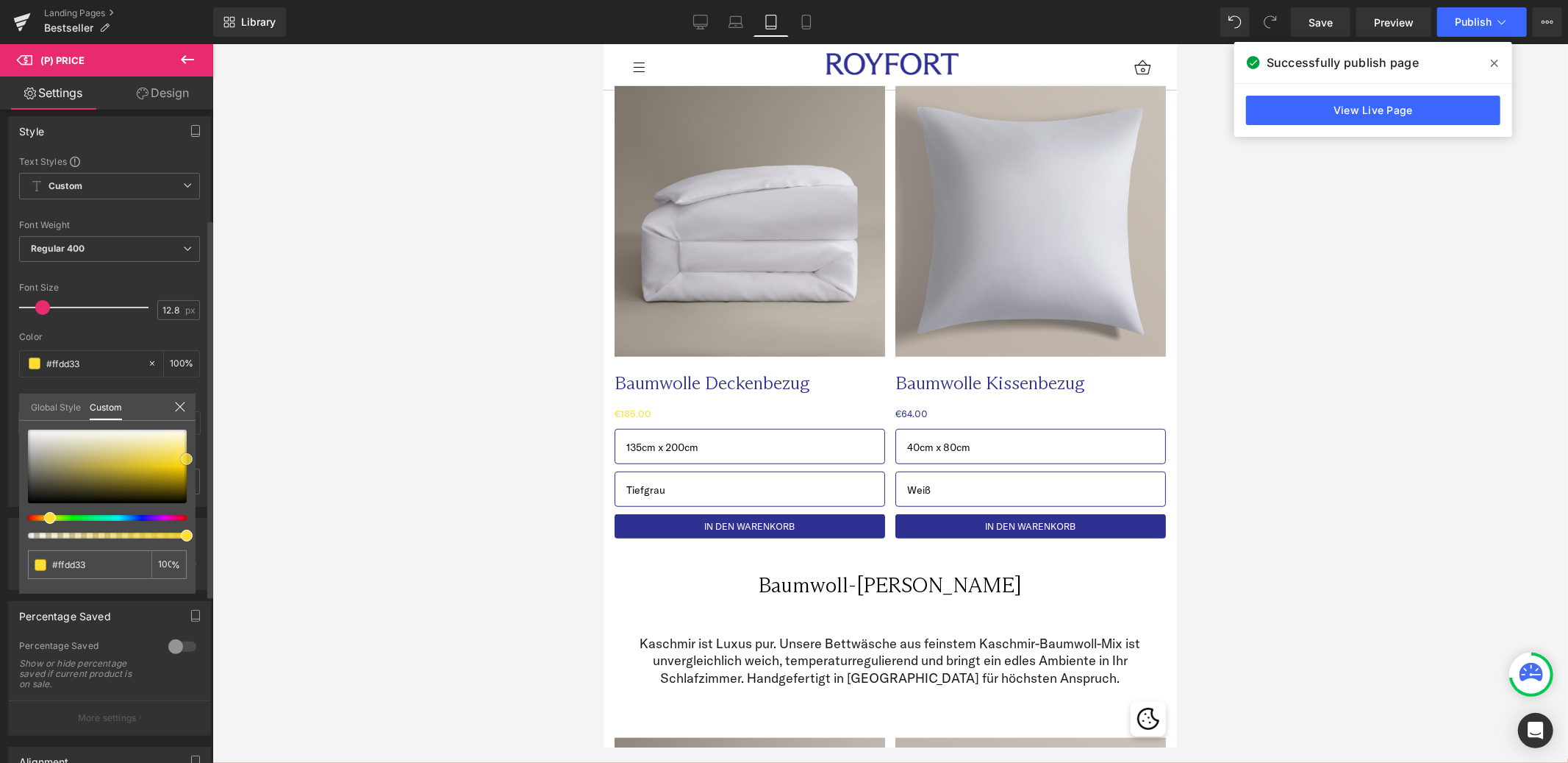
drag, startPoint x: 186, startPoint y: 446, endPoint x: 175, endPoint y: 461, distance: 18.6
click at [181, 461] on span at bounding box center [187, 459] width 12 height 12
type input "#f7d840"
click at [179, 404] on icon at bounding box center [180, 406] width 10 height 10
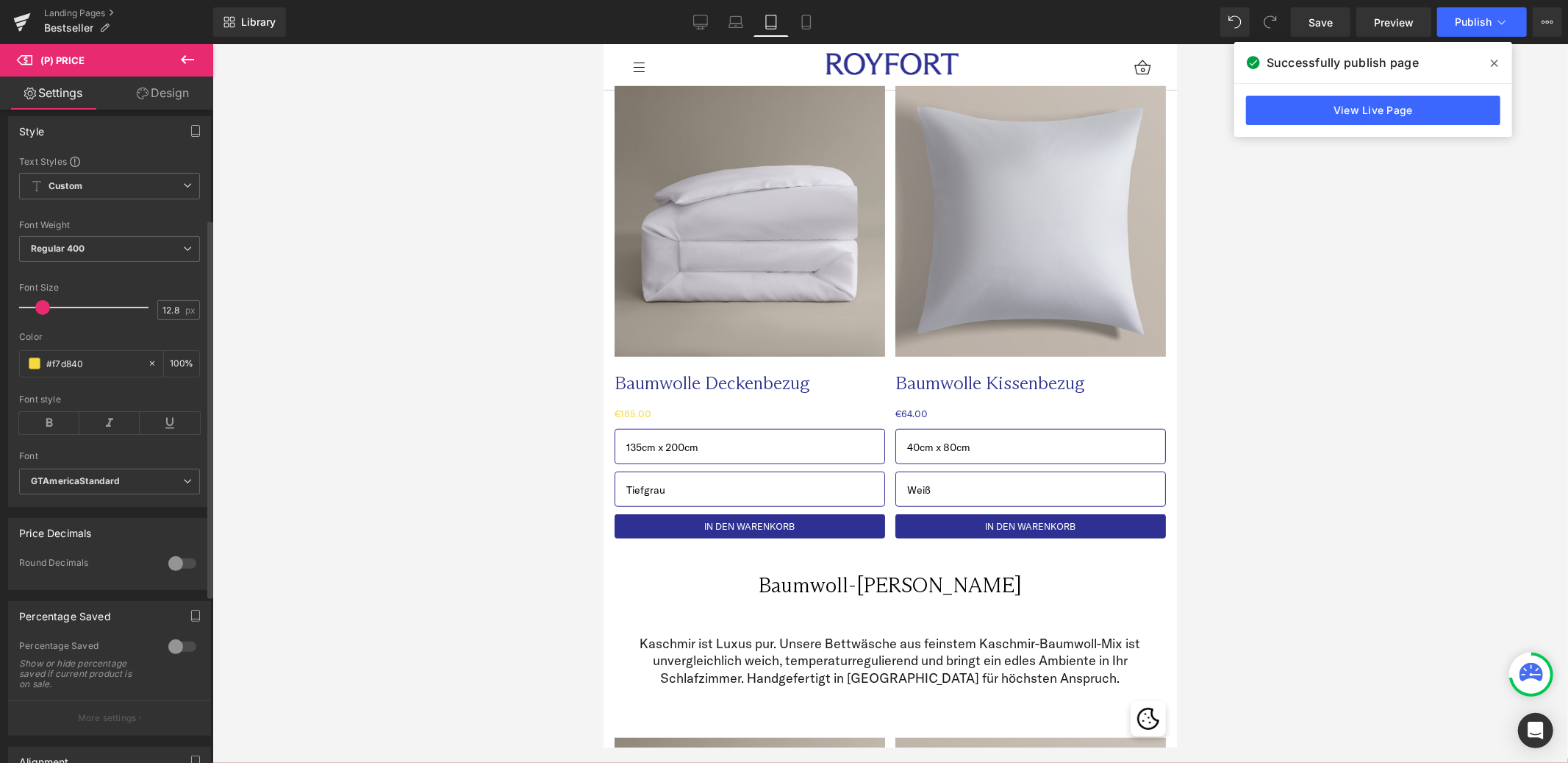
click at [1495, 59] on icon at bounding box center [1495, 63] width 8 height 12
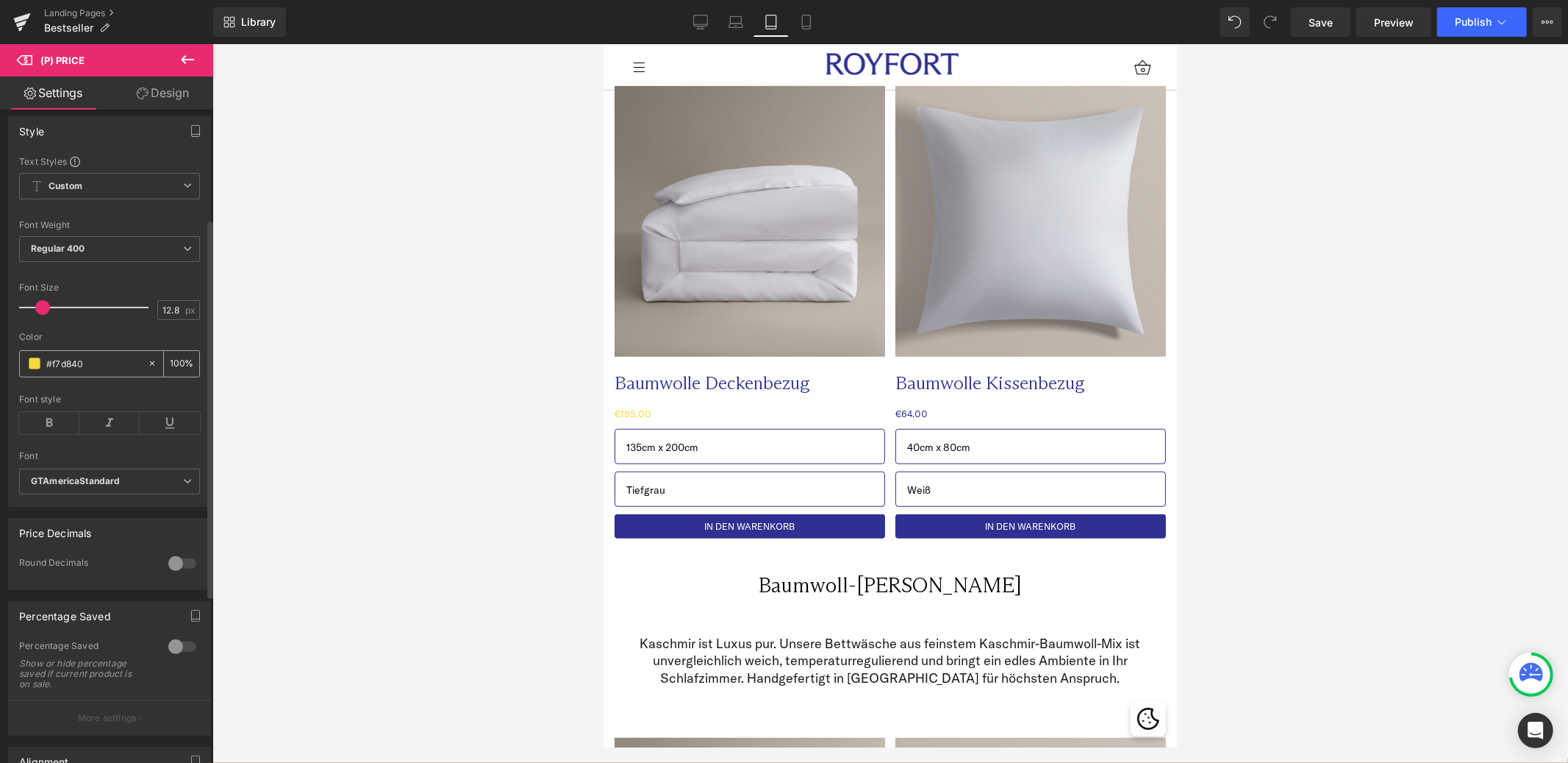
click at [147, 368] on icon at bounding box center [153, 364] width 11 height 11
type input "none"
type input "0"
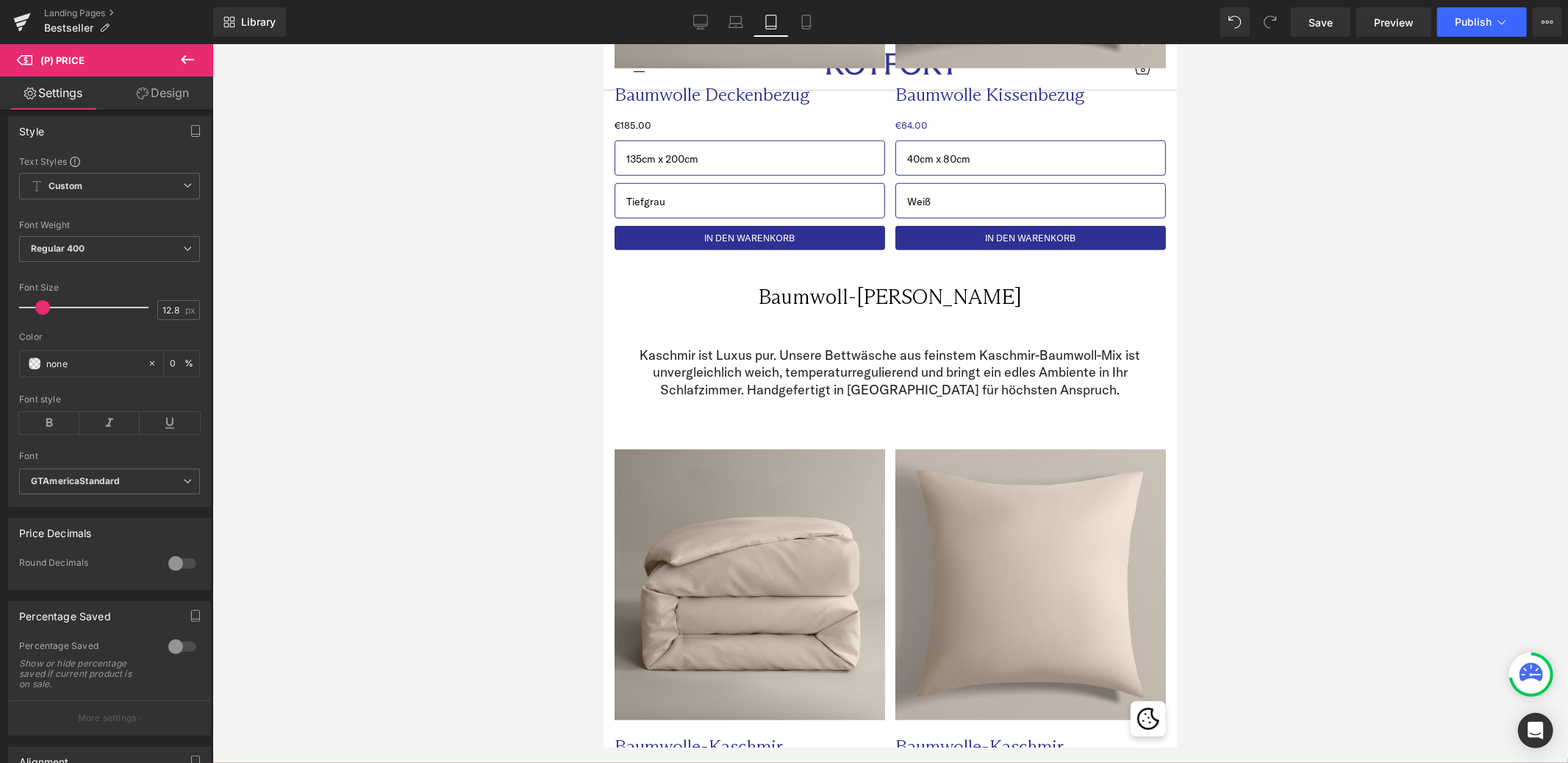
scroll to position [988, 0]
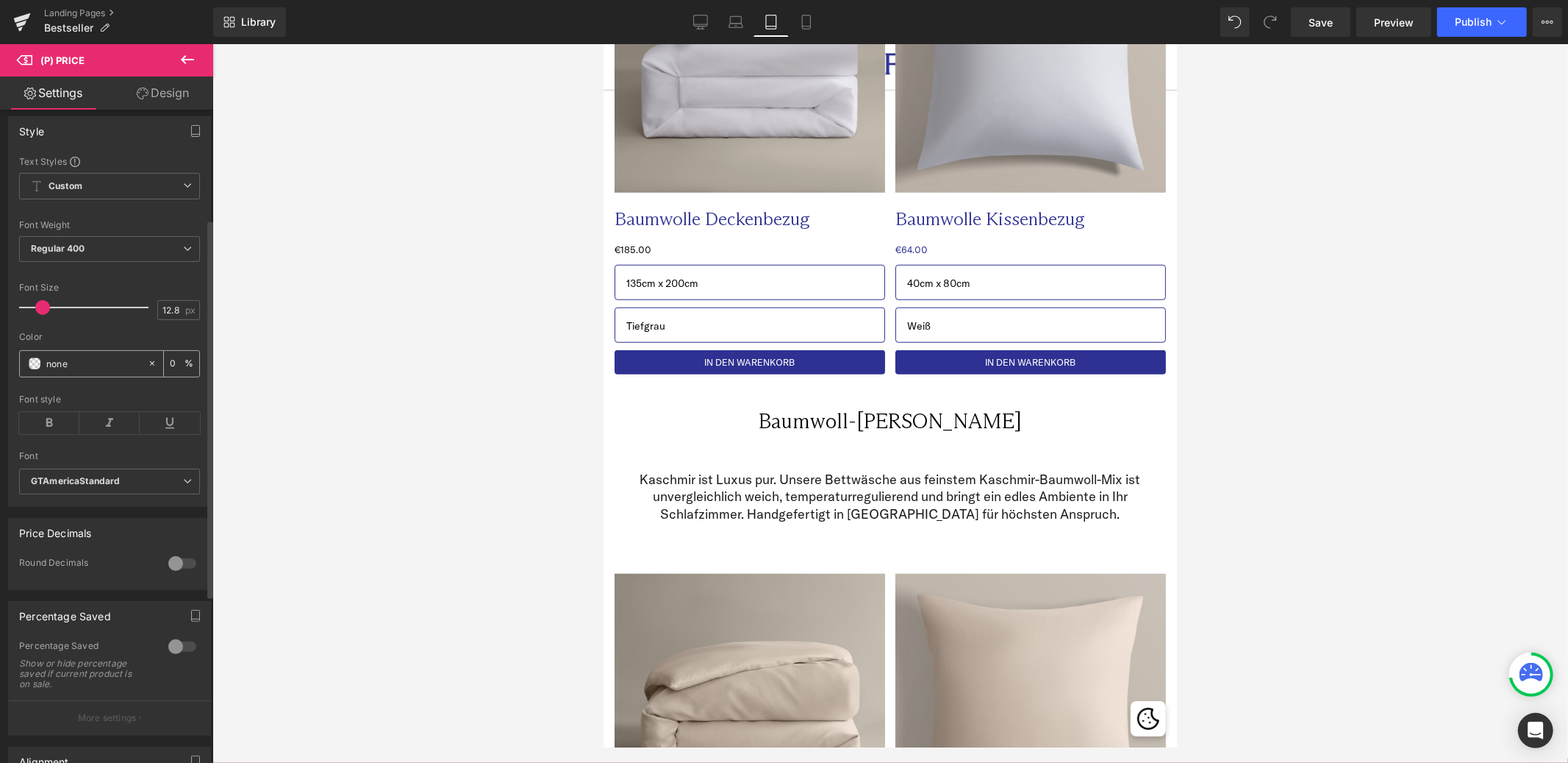
click at [71, 371] on input "none" at bounding box center [93, 364] width 94 height 17
click at [78, 367] on input "none" at bounding box center [93, 364] width 94 height 17
click at [150, 365] on icon at bounding box center [153, 363] width 5 height 5
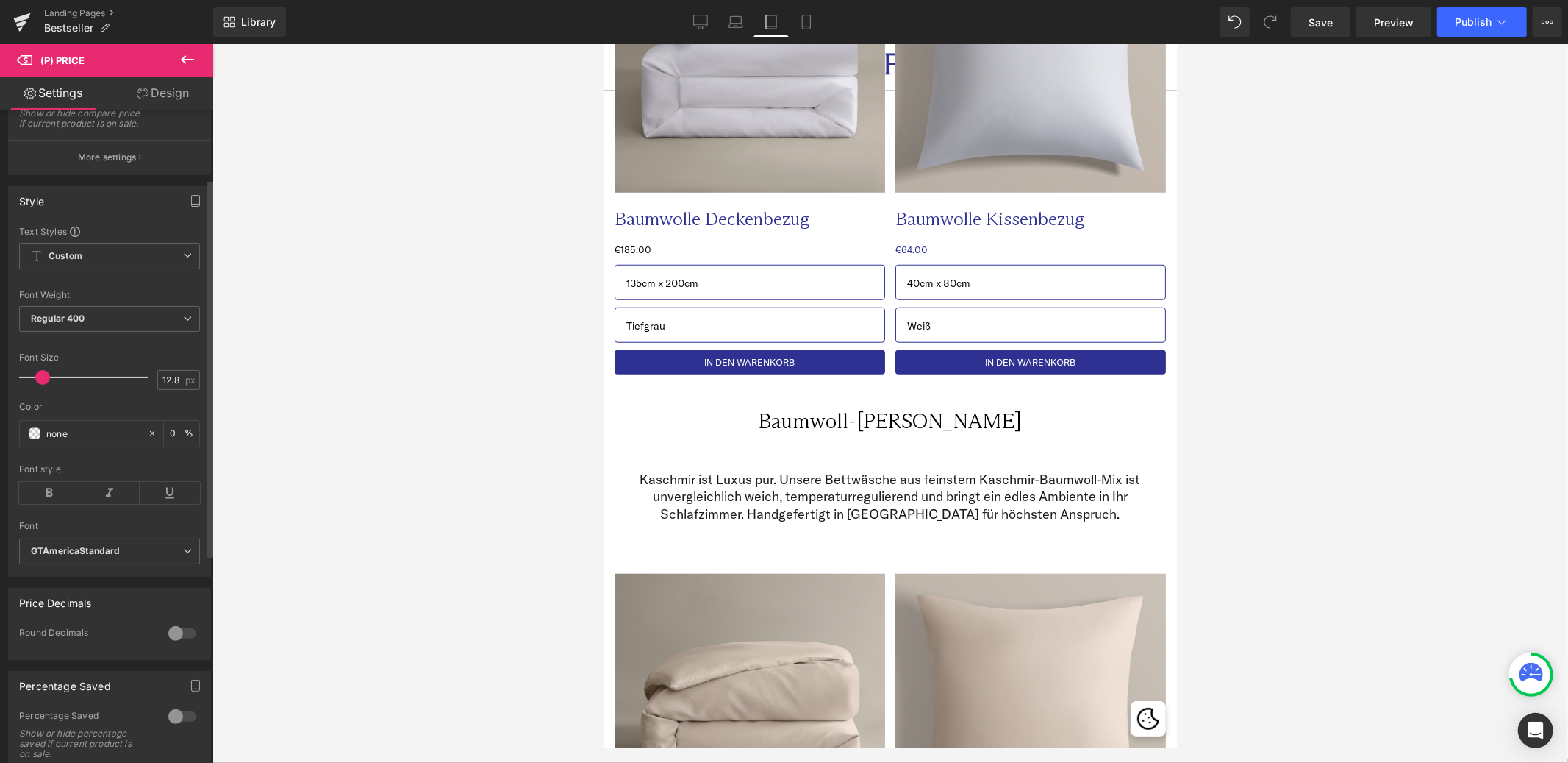
scroll to position [117, 0]
click at [85, 465] on div at bounding box center [109, 461] width 181 height 10
click at [38, 441] on span at bounding box center [35, 435] width 12 height 12
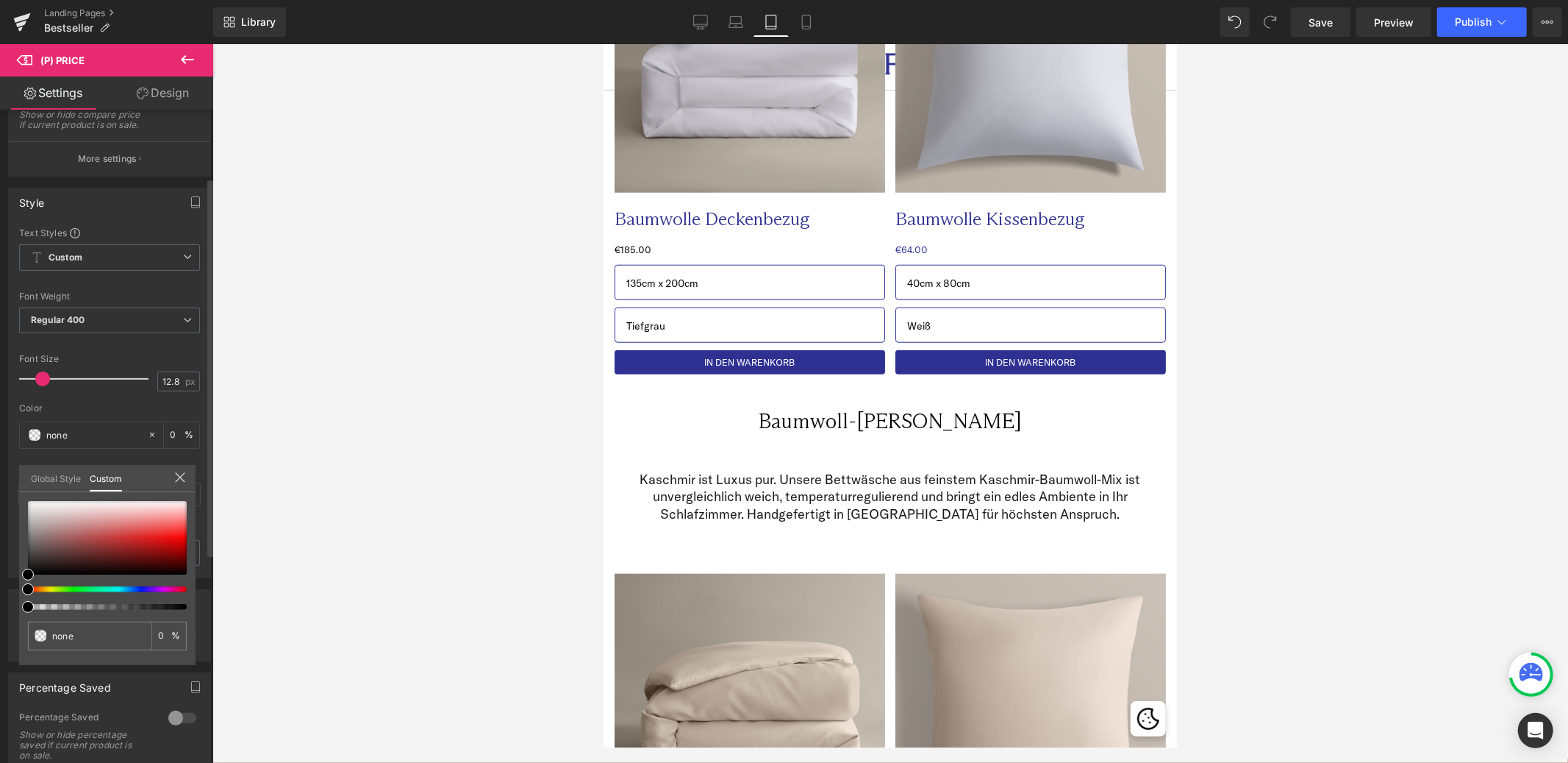
click at [53, 481] on link "Global Style" at bounding box center [56, 477] width 50 height 25
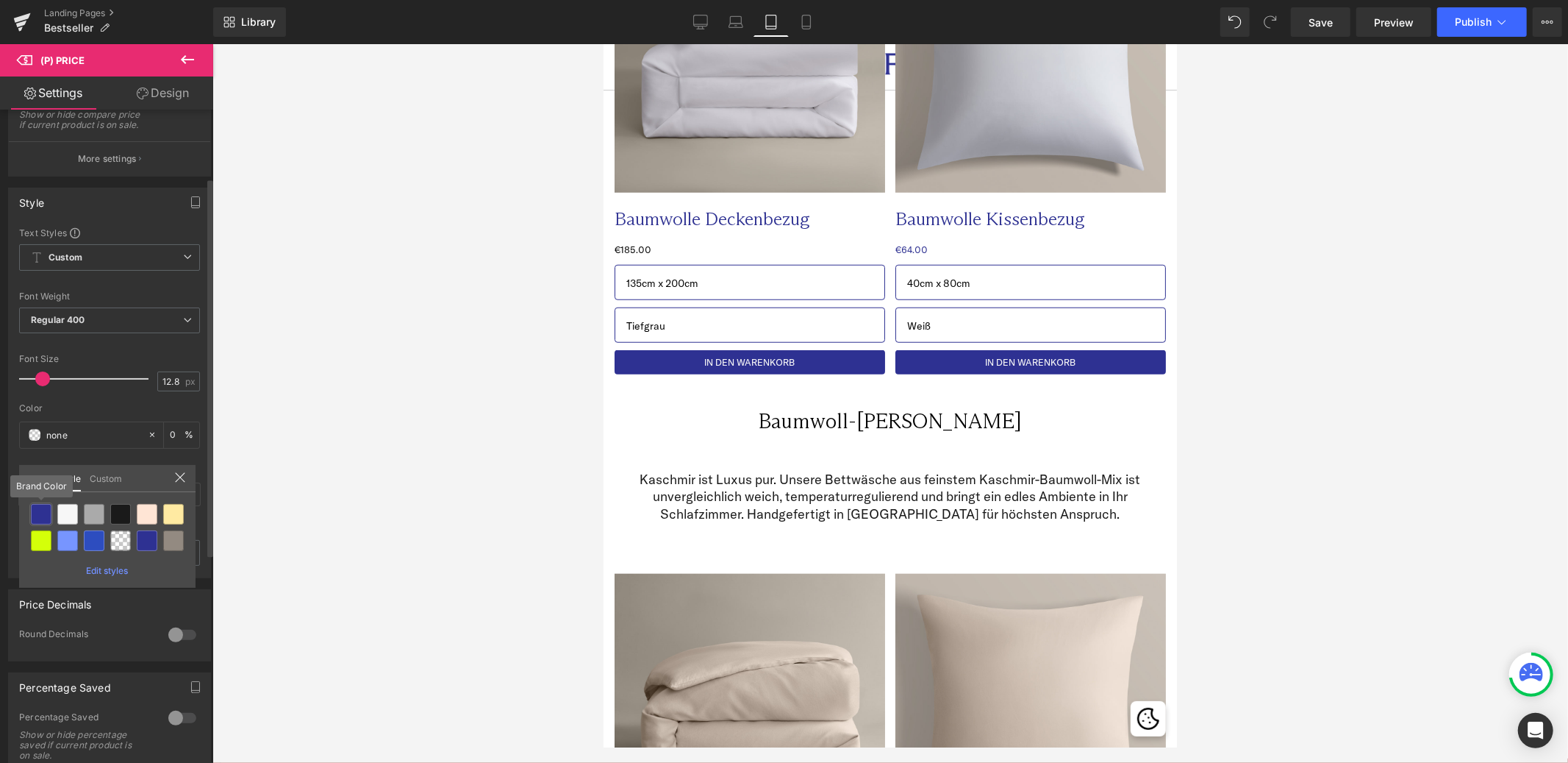
click at [45, 518] on div at bounding box center [41, 513] width 20 height 20
type input "Brand Color"
